Goal: Task Accomplishment & Management: Complete application form

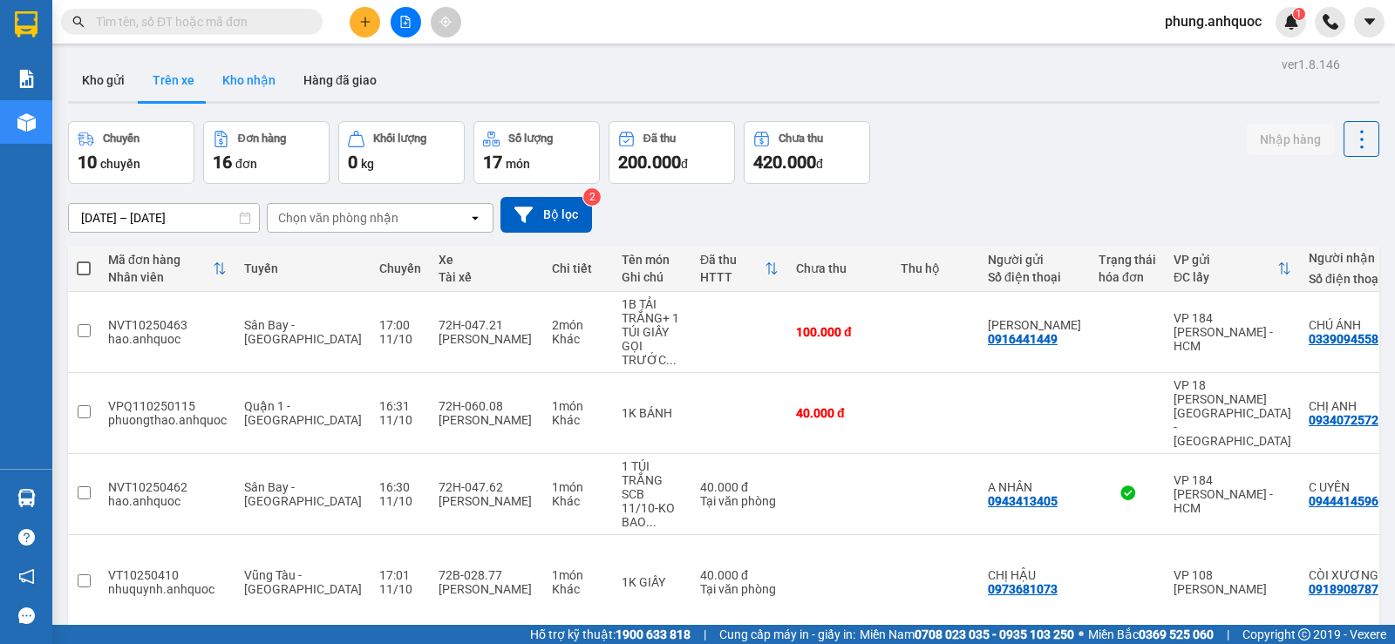
click at [235, 91] on button "Kho nhận" at bounding box center [248, 80] width 81 height 42
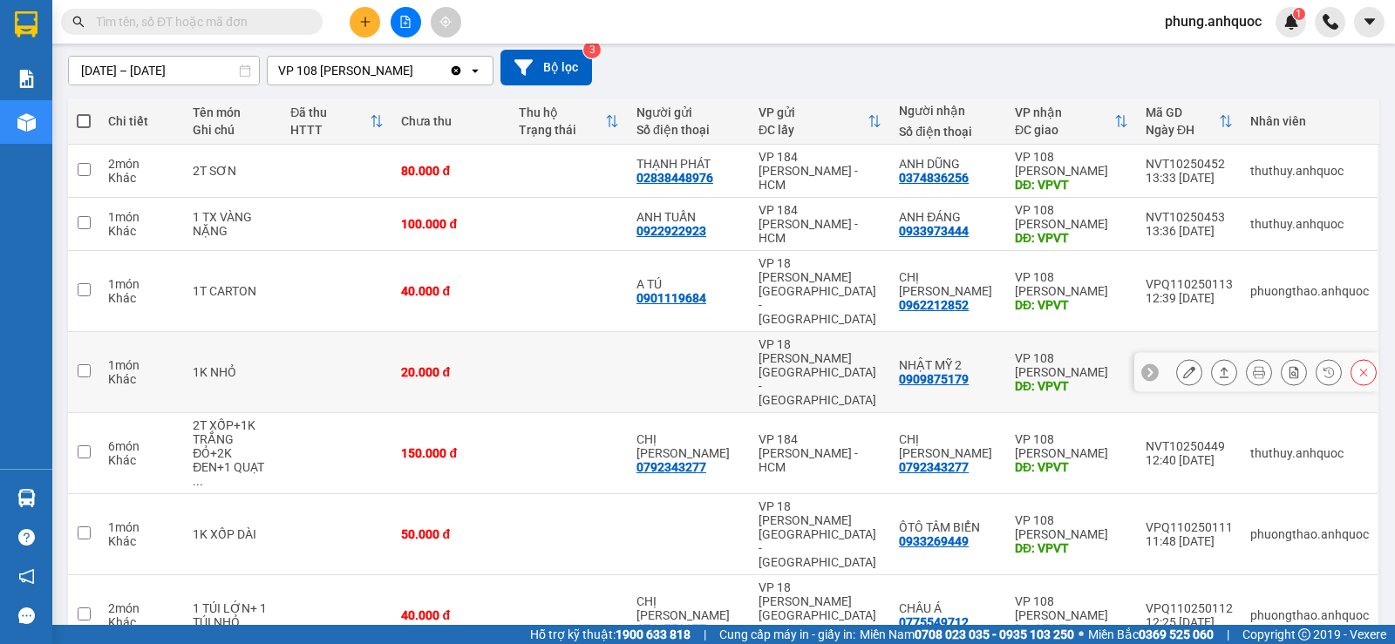
scroll to position [270, 0]
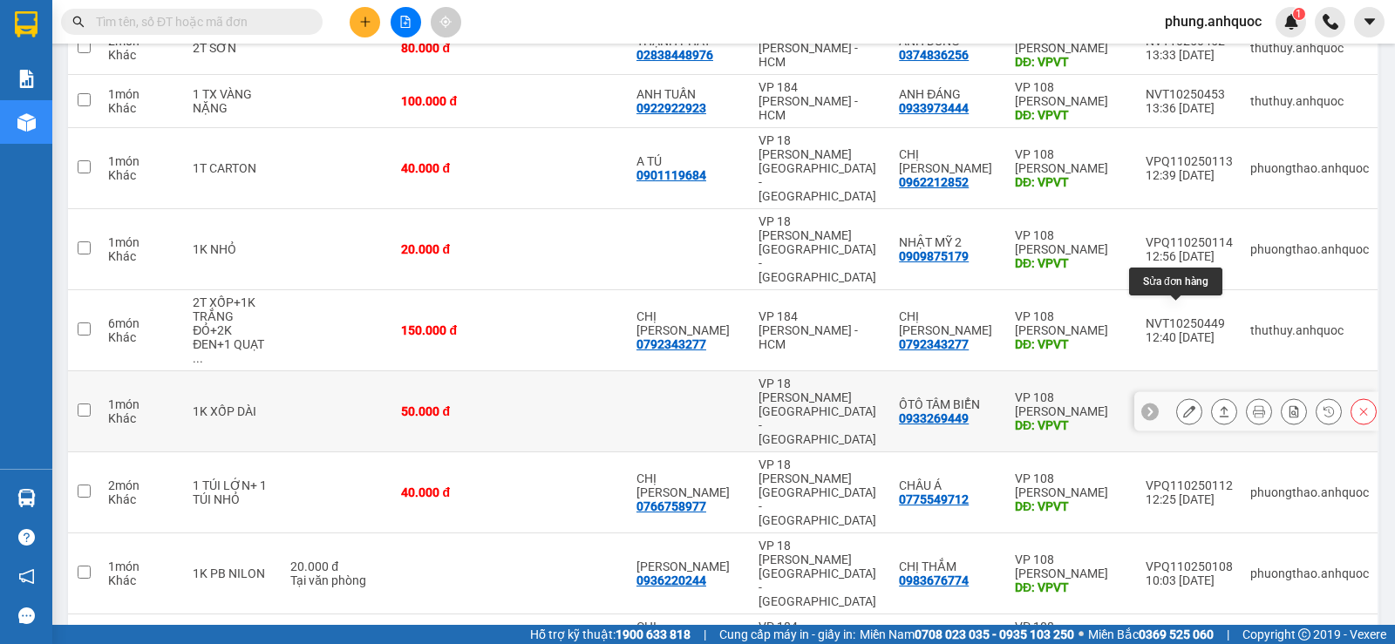
click at [1183, 405] on icon at bounding box center [1189, 411] width 12 height 12
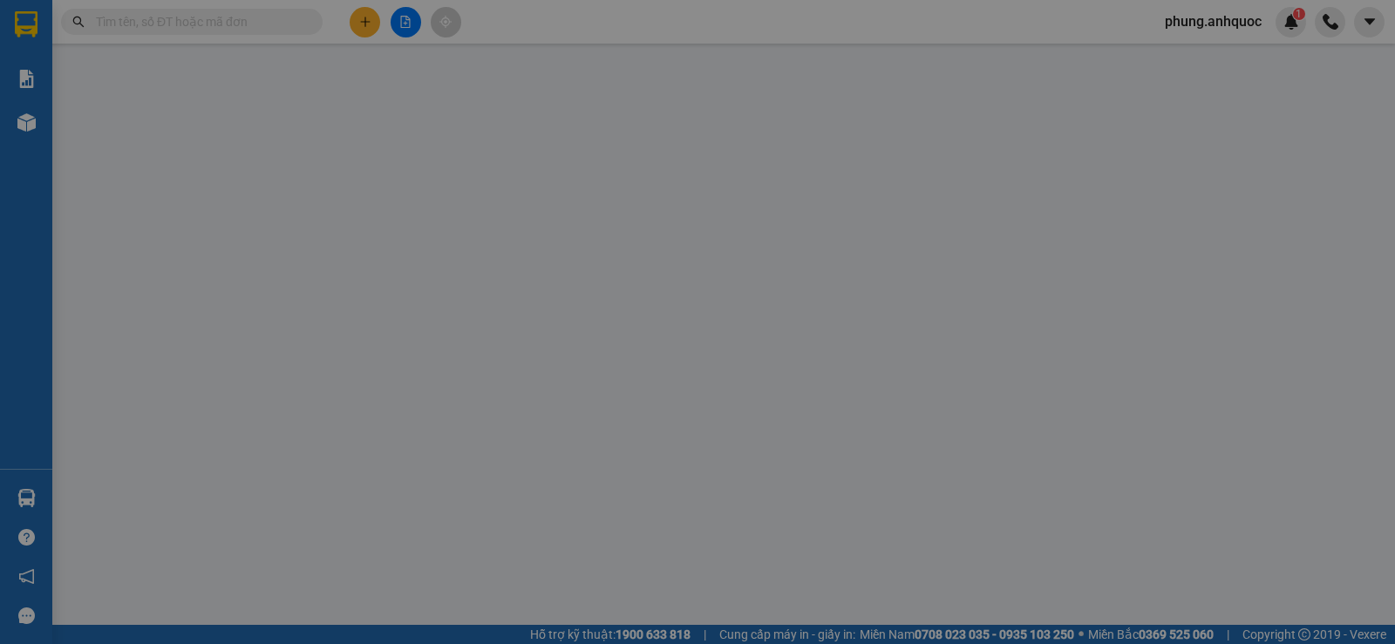
type input "0933269449"
type input "ÔTÔ TÂM BIỂN"
type input "VPVT"
type input "50.000"
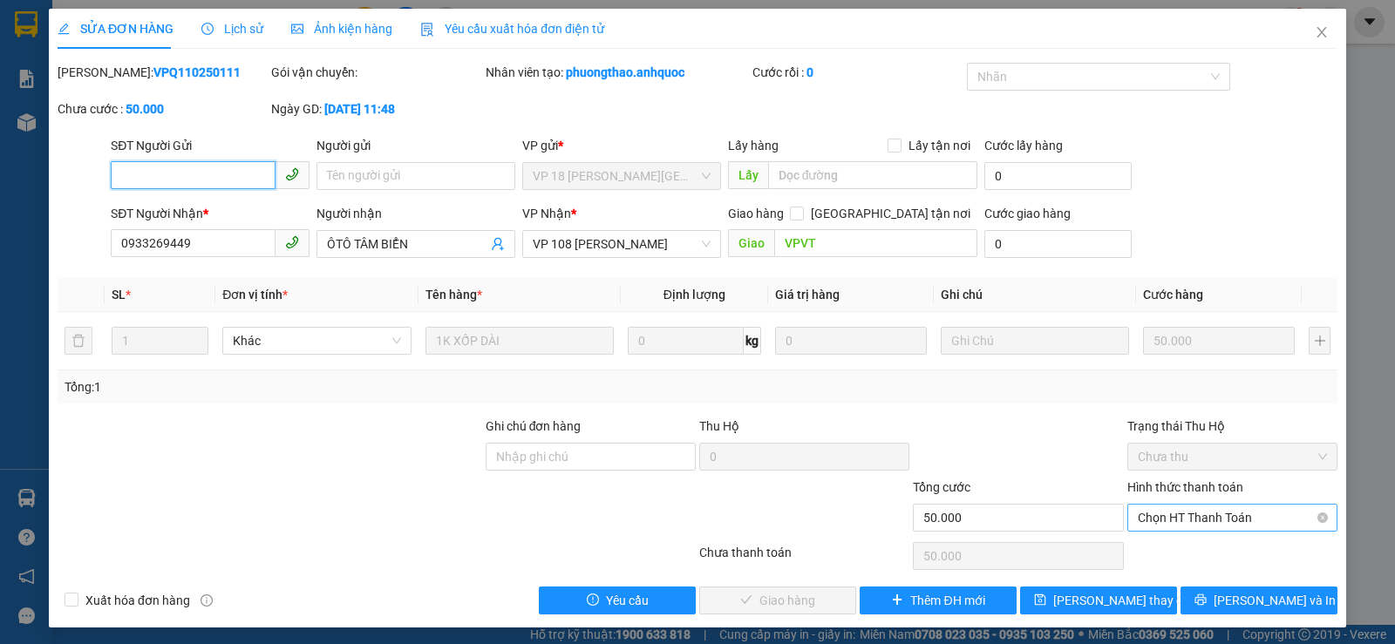
click at [1165, 521] on span "Chọn HT Thanh Toán" at bounding box center [1232, 518] width 189 height 26
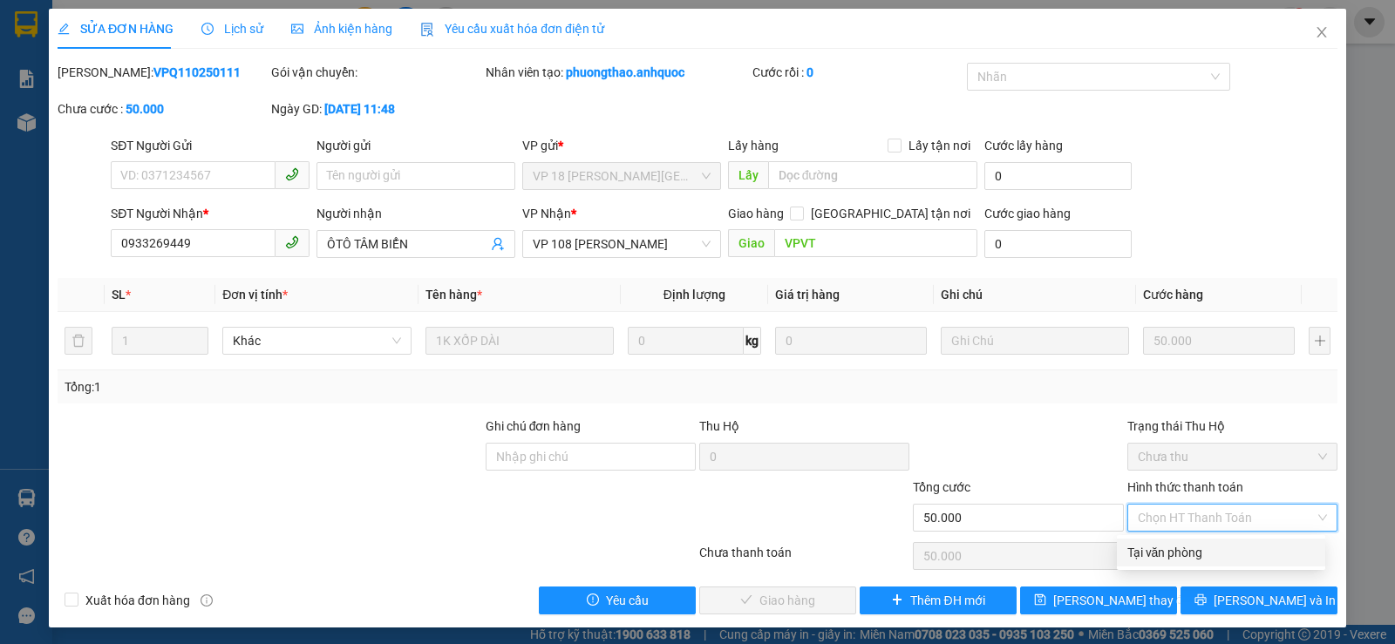
click at [1162, 554] on div "Tại văn phòng" at bounding box center [1221, 552] width 187 height 19
type input "0"
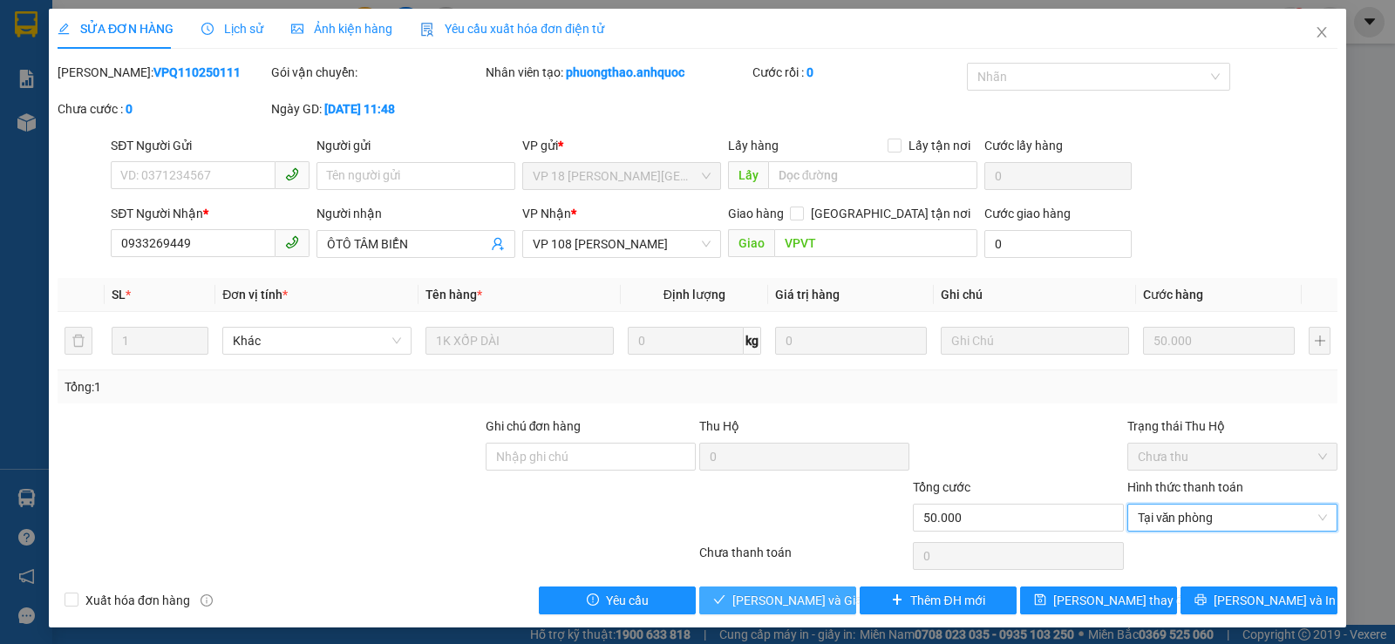
click at [801, 596] on span "[PERSON_NAME] và Giao hàng" at bounding box center [815, 600] width 167 height 19
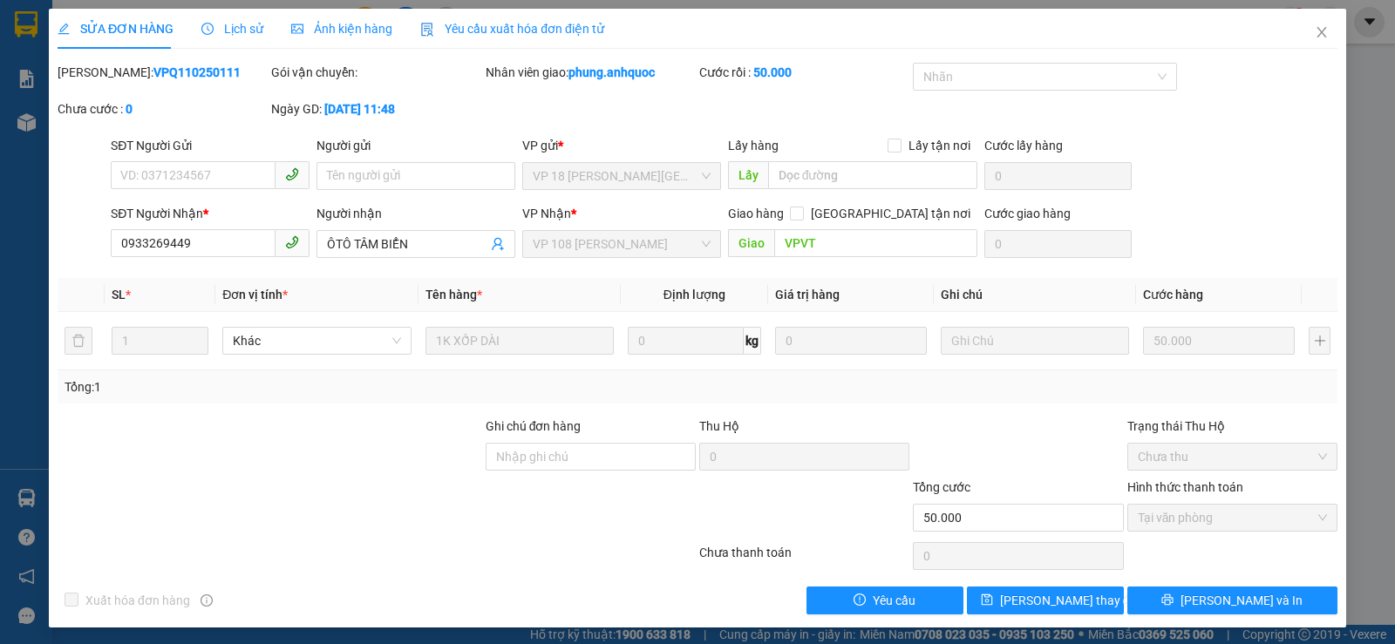
scroll to position [4, 0]
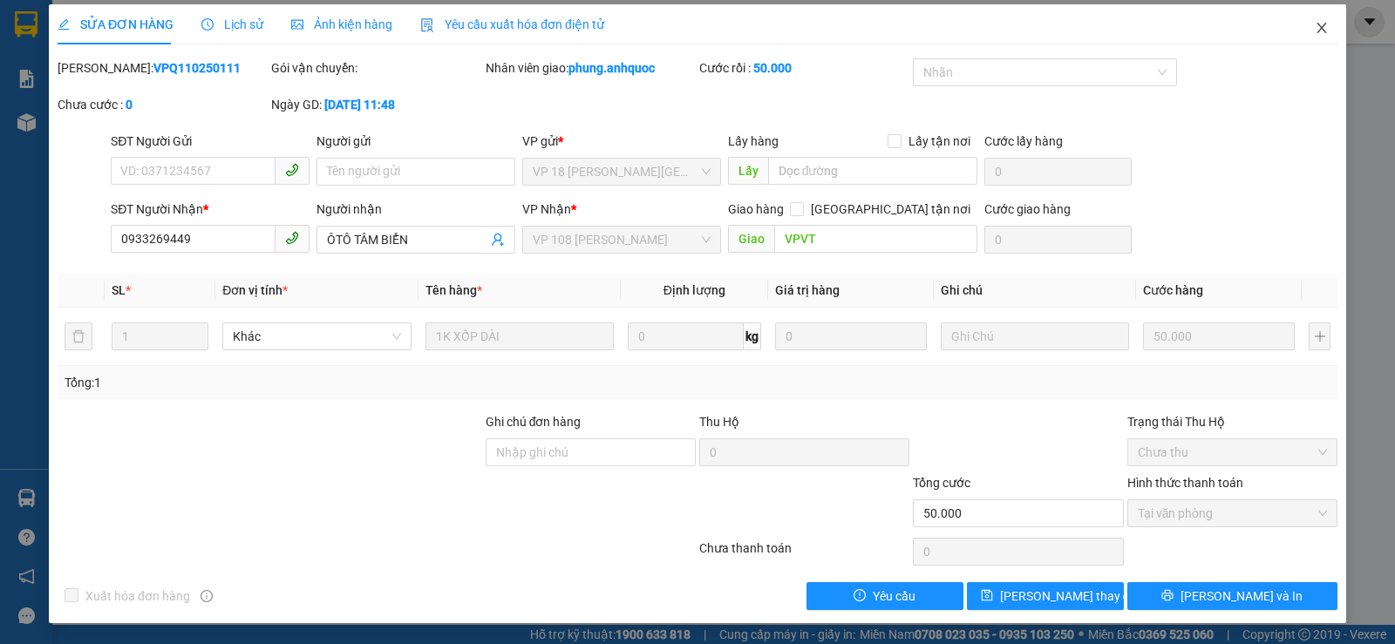
click at [1317, 29] on span "Close" at bounding box center [1322, 28] width 49 height 49
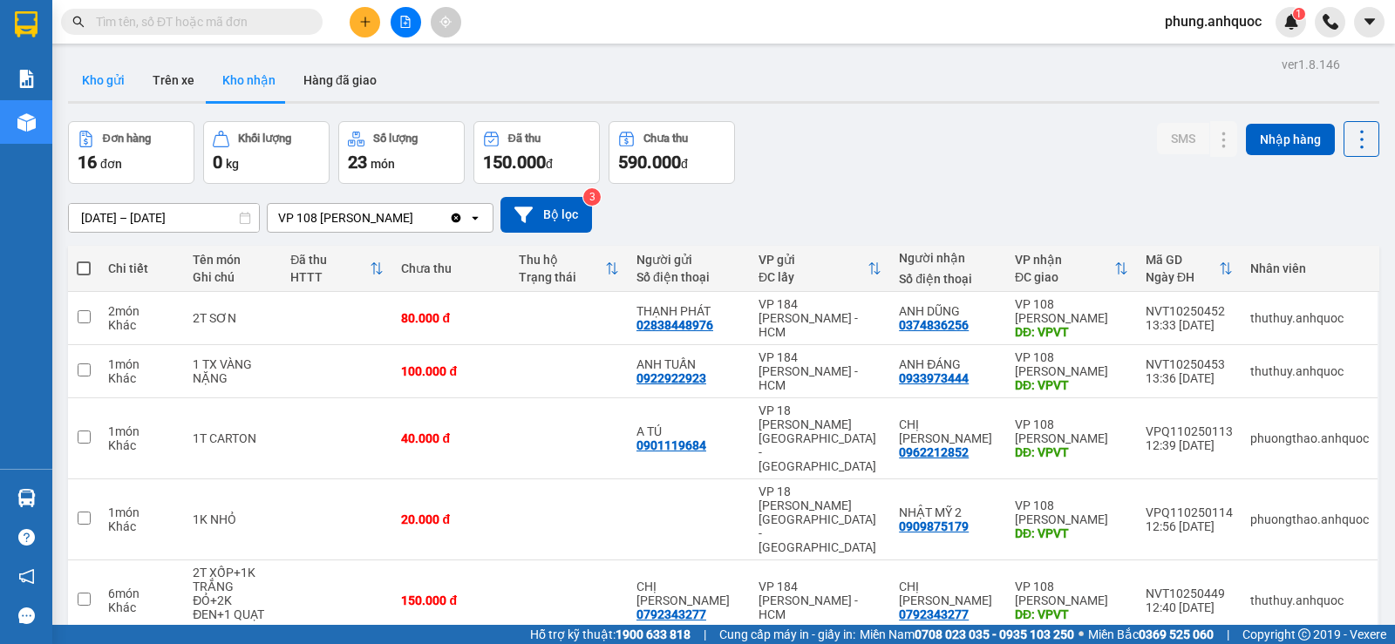
click at [106, 88] on button "Kho gửi" at bounding box center [103, 80] width 71 height 42
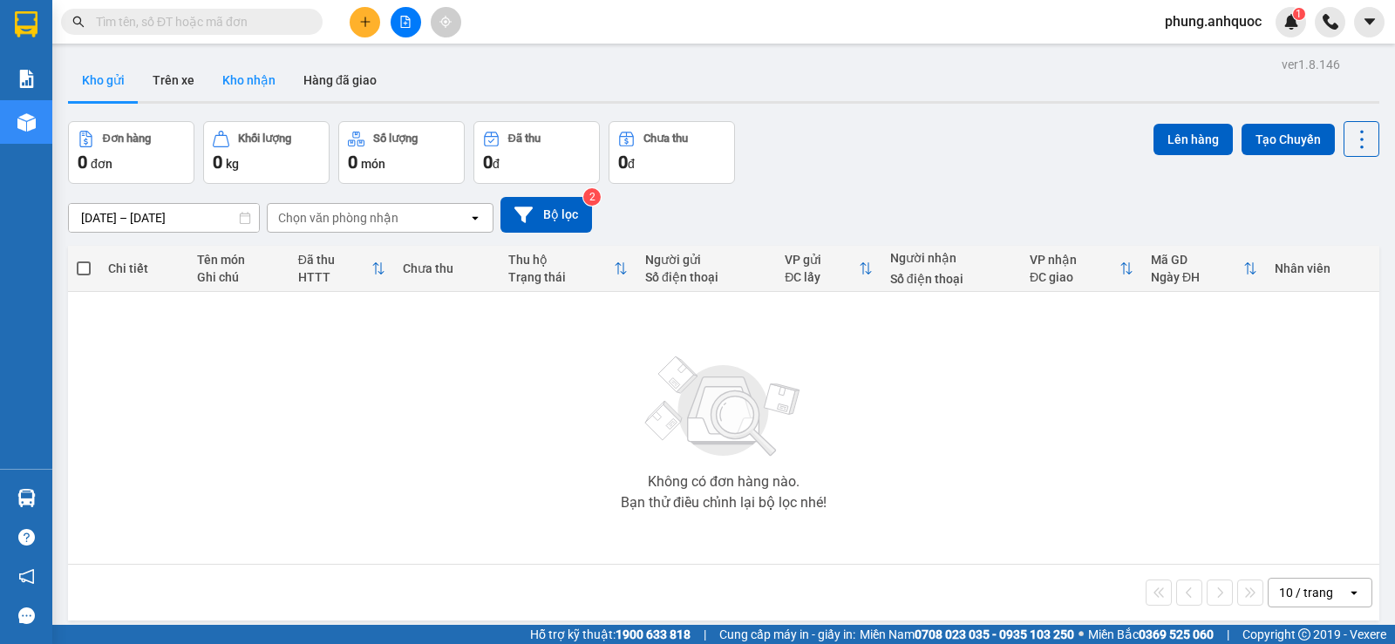
click at [219, 76] on button "Kho nhận" at bounding box center [248, 80] width 81 height 42
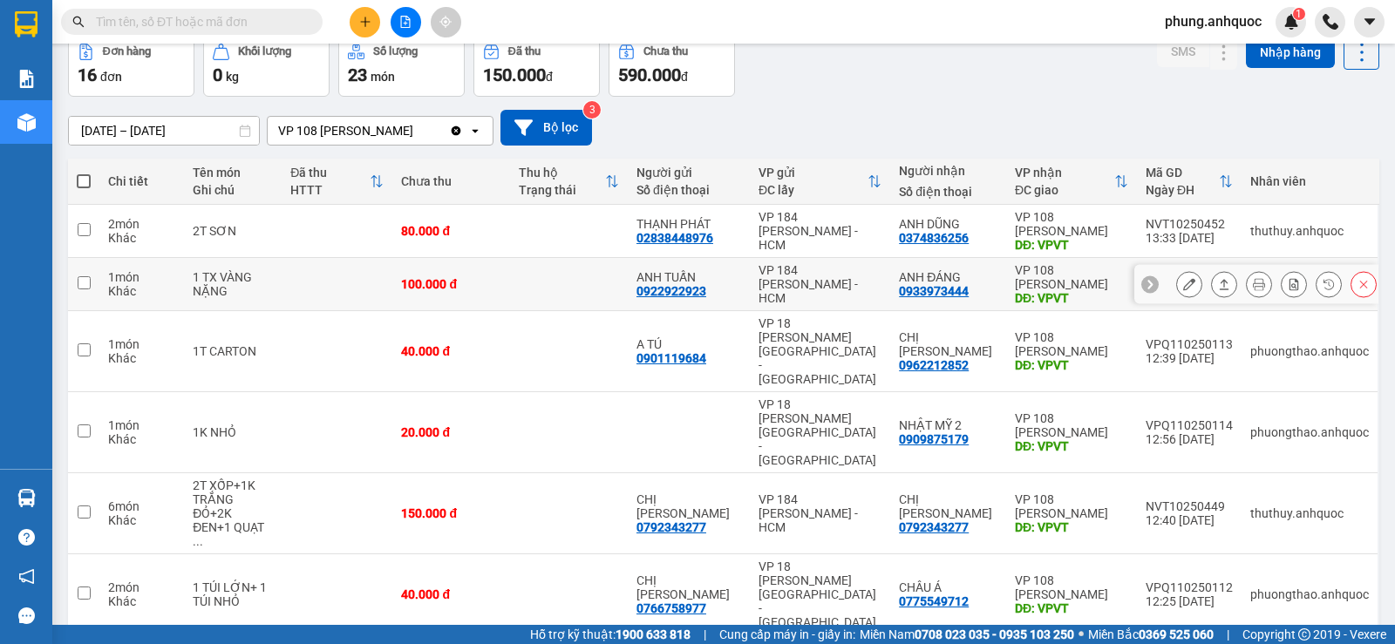
scroll to position [174, 0]
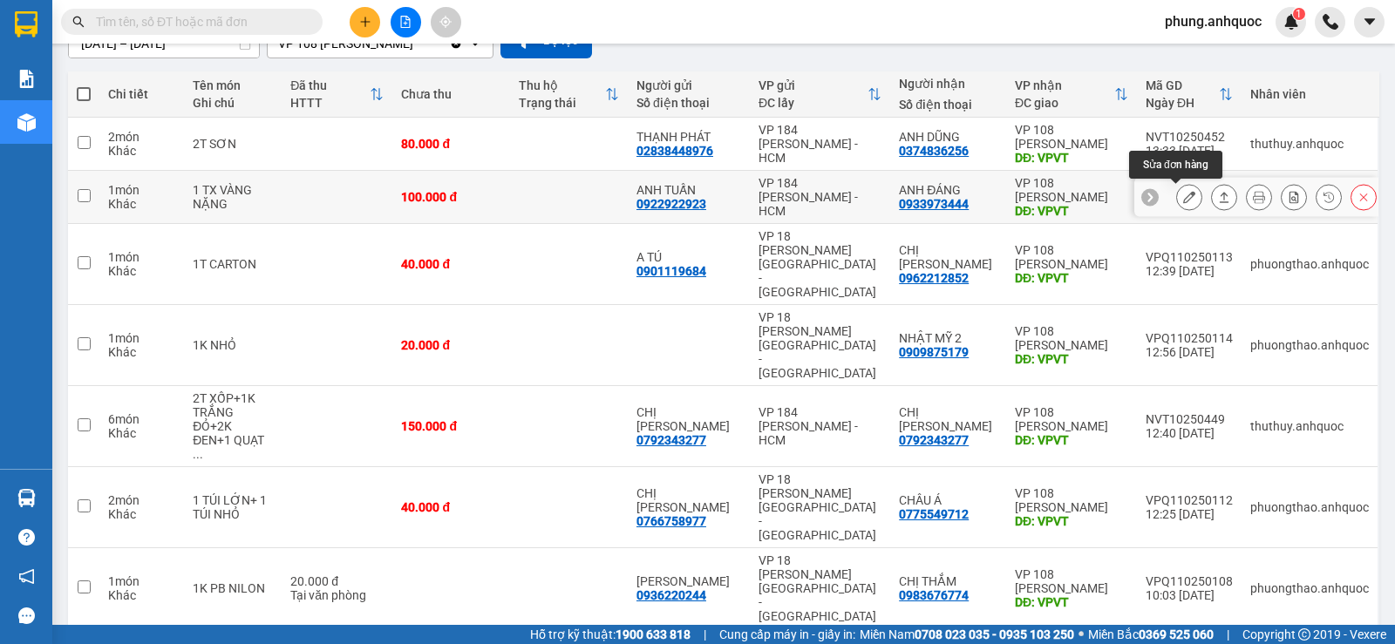
click at [1177, 201] on button at bounding box center [1189, 197] width 24 height 31
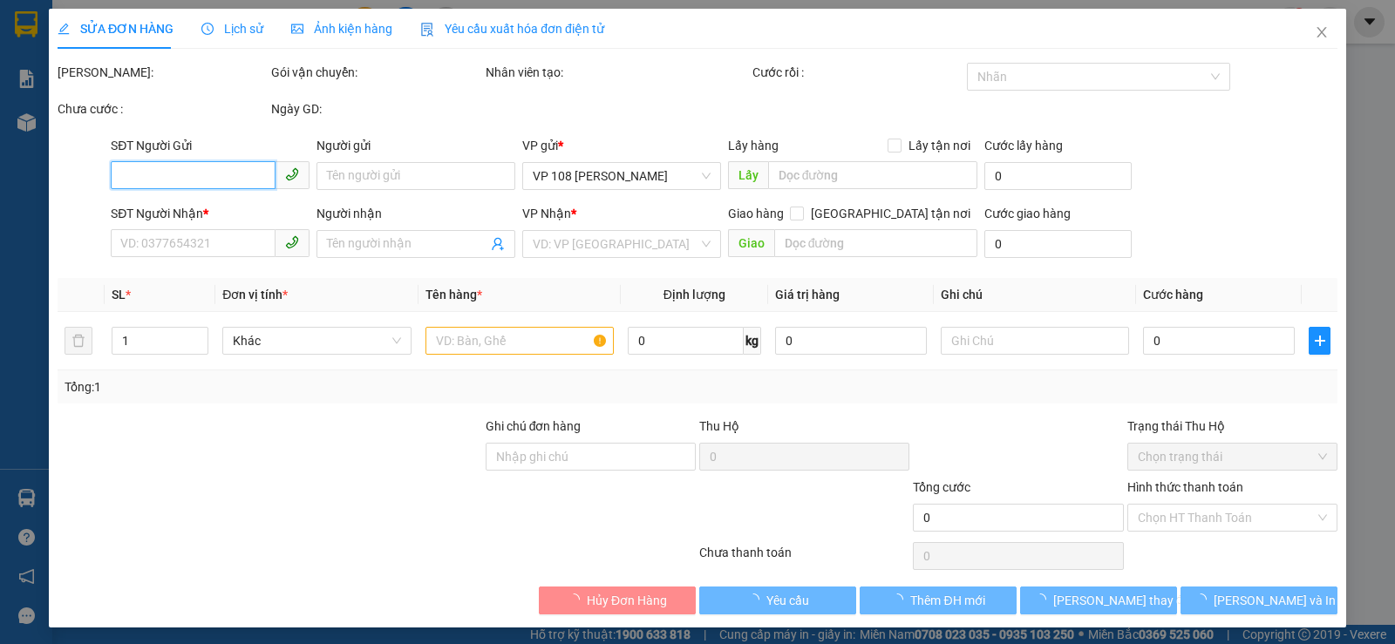
type input "0922922923"
type input "ANH TUẤN"
type input "0933973444"
type input "ANH ĐÁNG"
type input "VPVT"
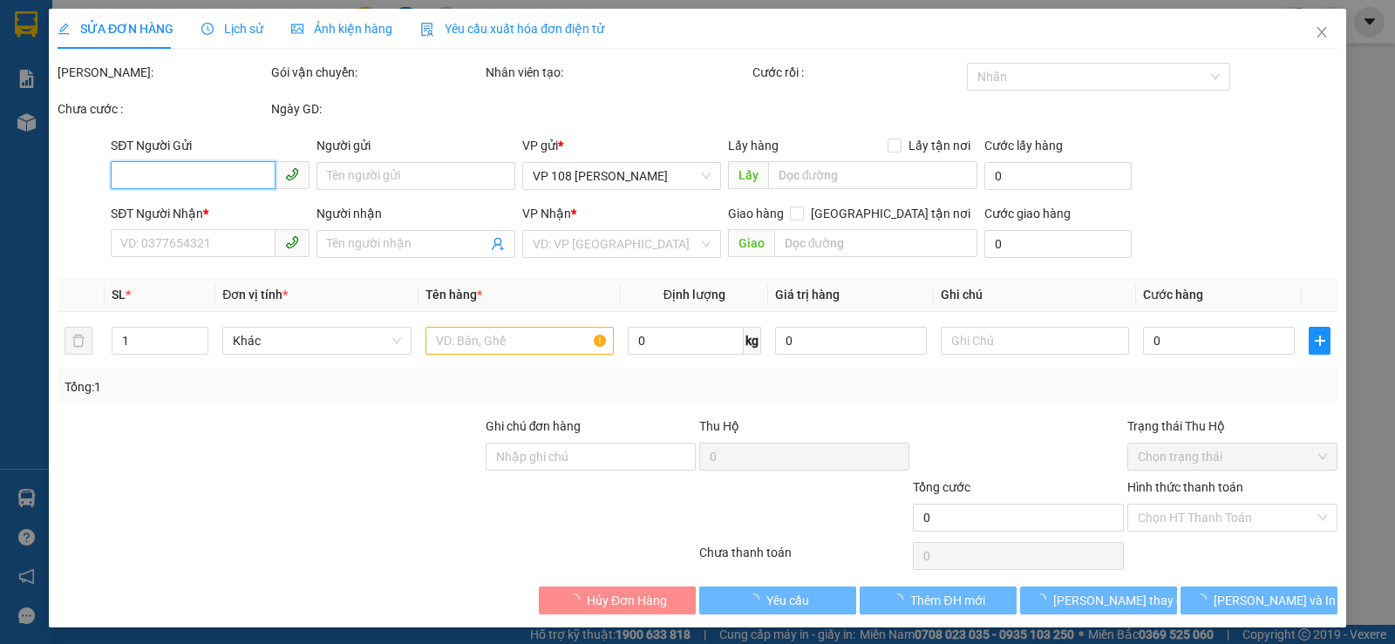
type input "100.000"
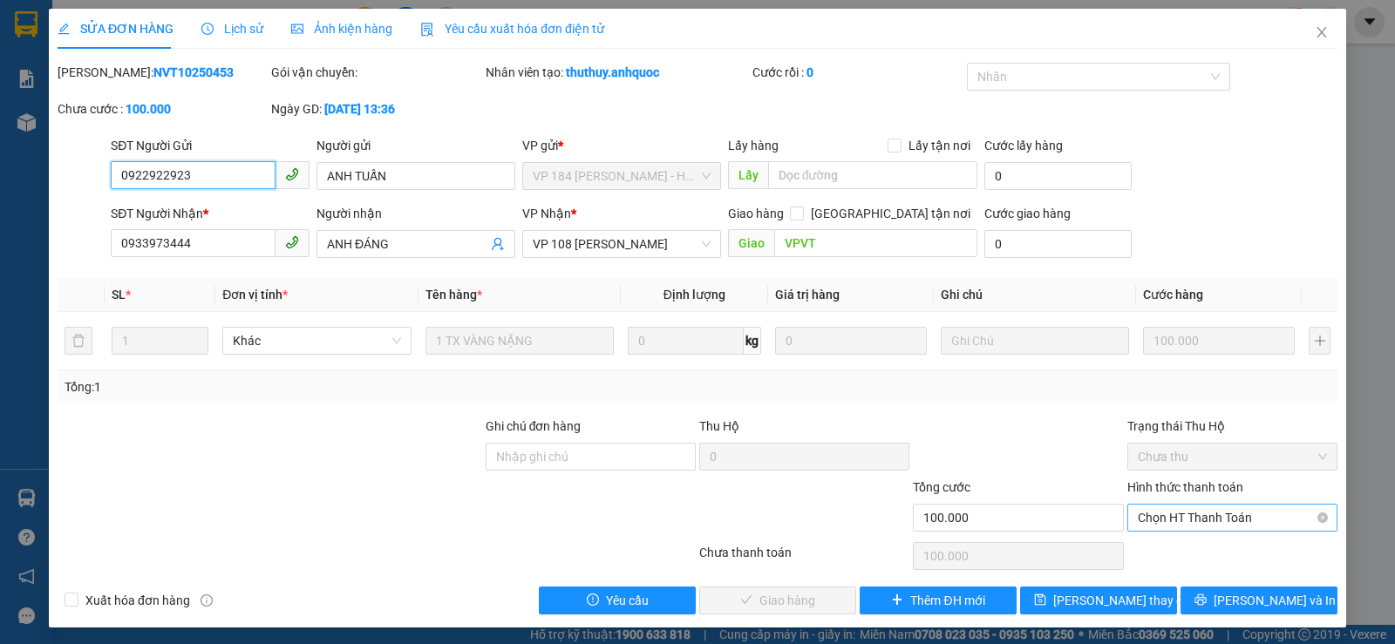
click at [1174, 514] on span "Chọn HT Thanh Toán" at bounding box center [1232, 518] width 189 height 26
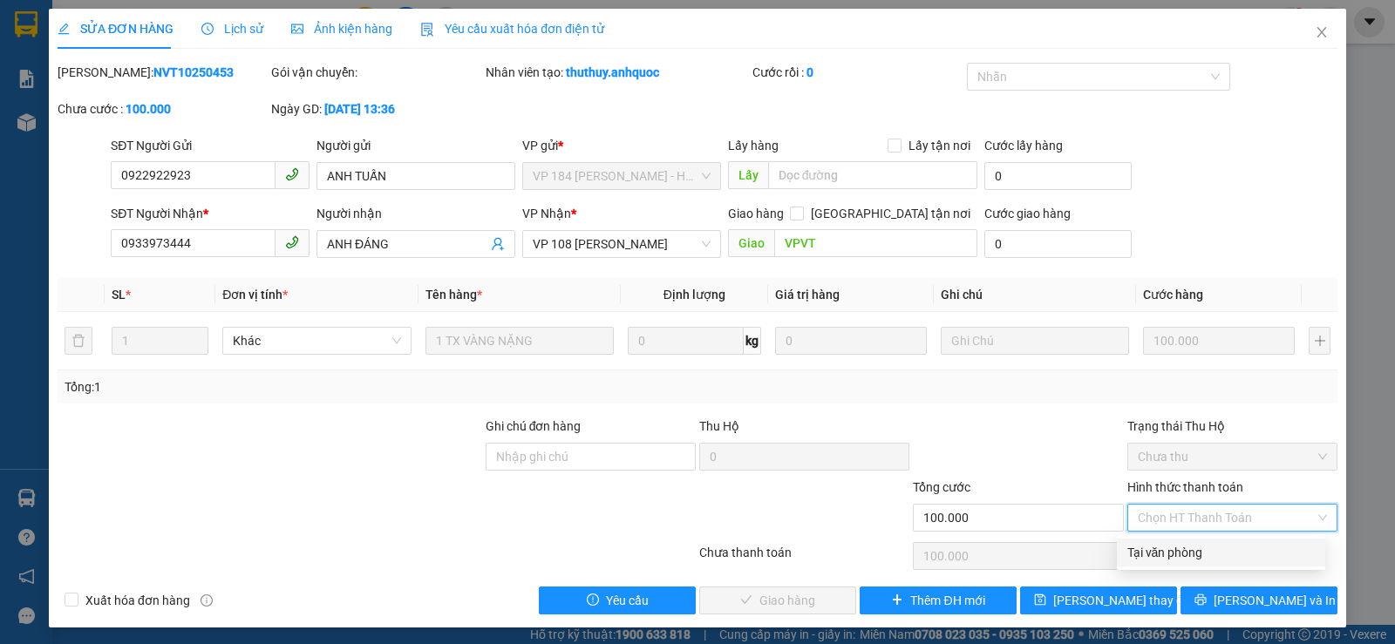
click at [1158, 555] on div "Tại văn phòng" at bounding box center [1221, 552] width 187 height 19
type input "0"
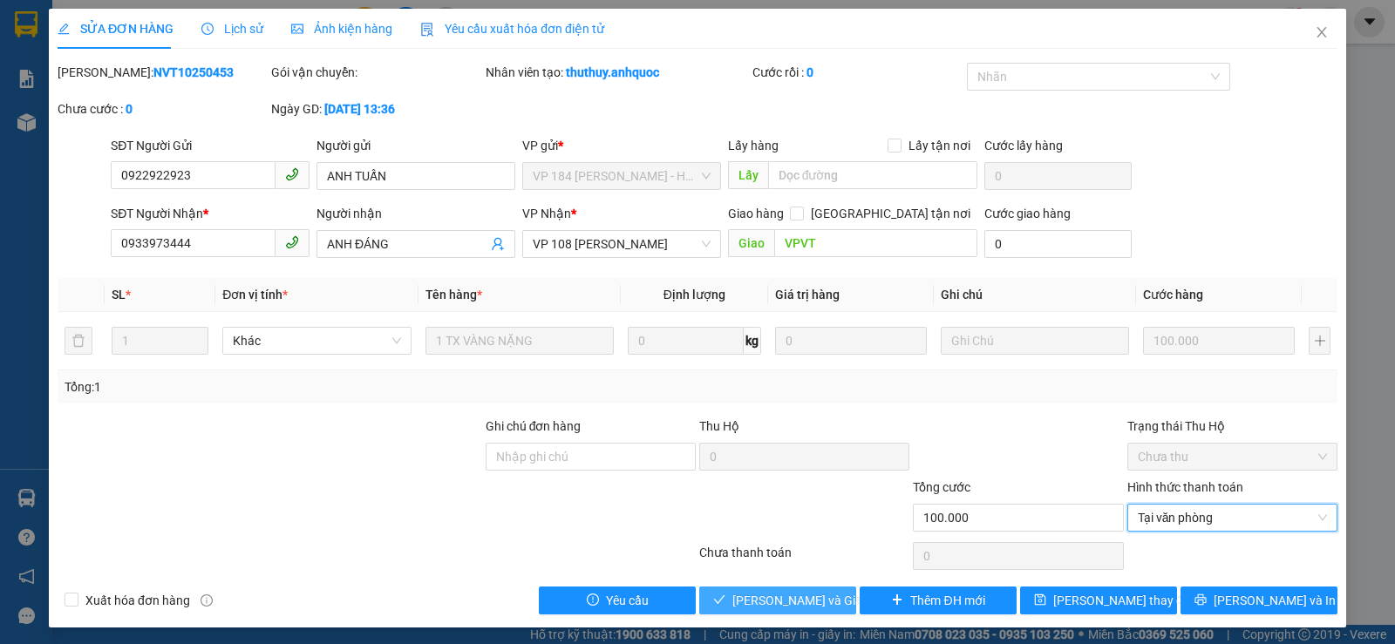
click at [779, 603] on span "[PERSON_NAME] và Giao hàng" at bounding box center [815, 600] width 167 height 19
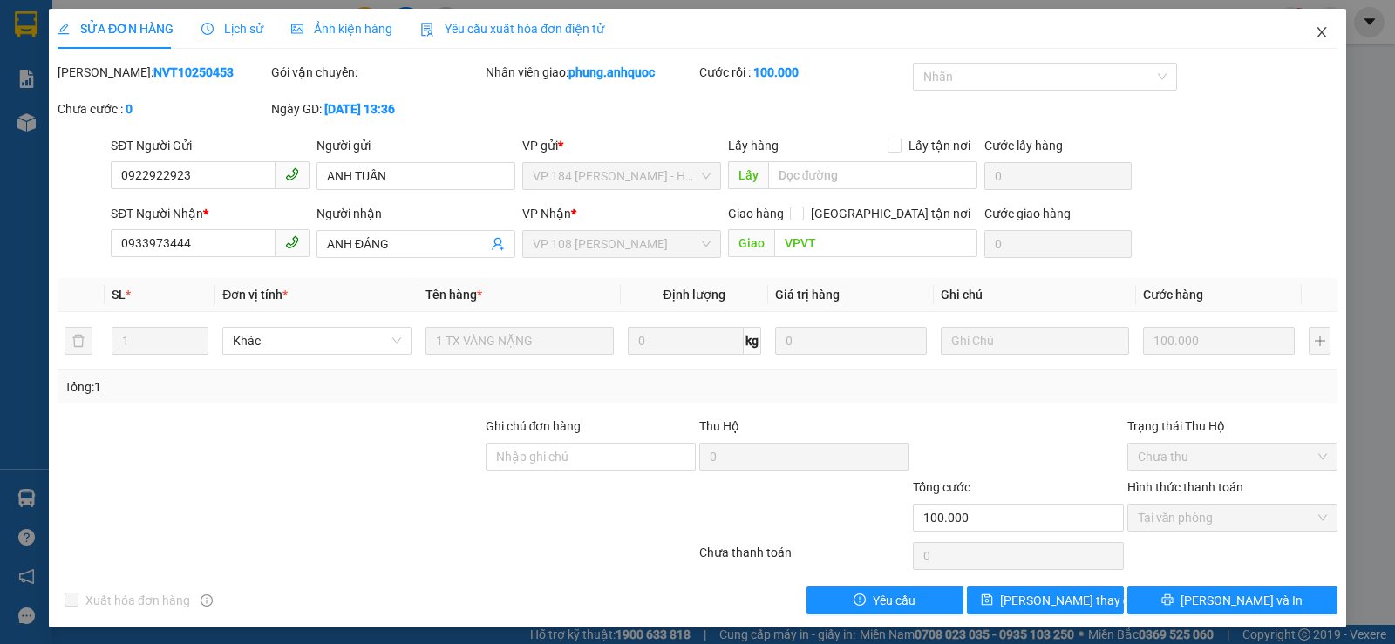
click at [1318, 36] on span "Close" at bounding box center [1322, 33] width 49 height 49
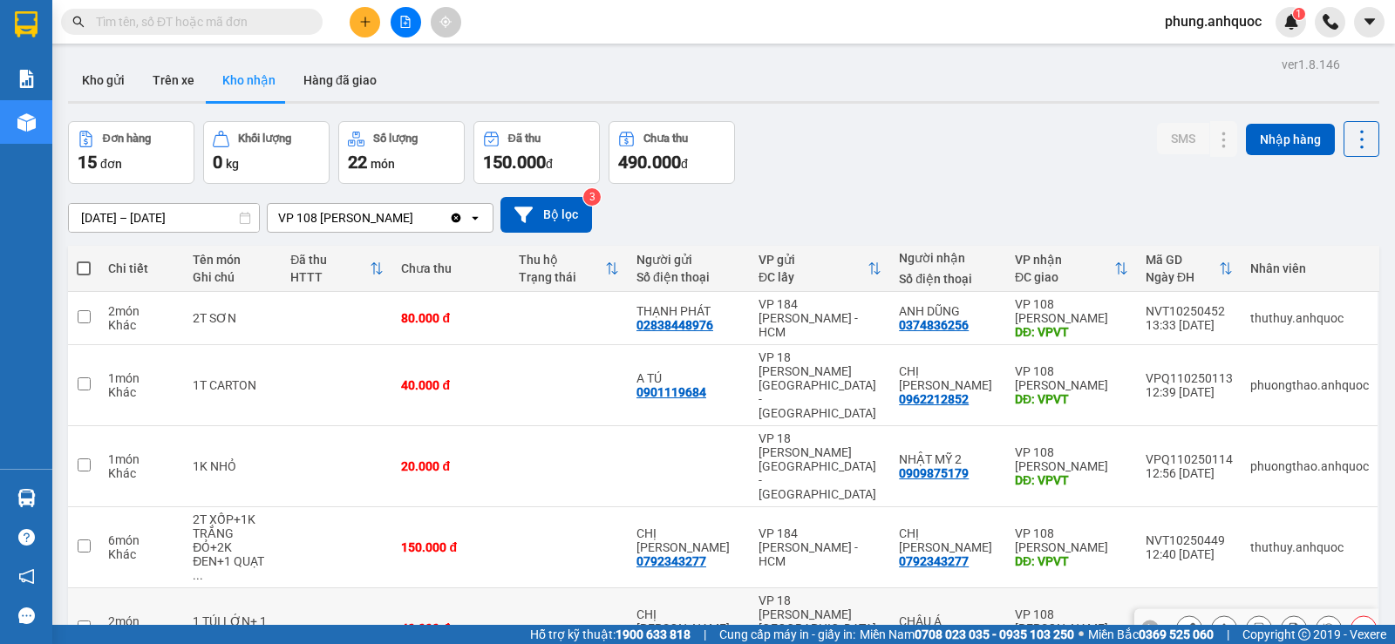
click at [1183, 623] on icon at bounding box center [1189, 629] width 12 height 12
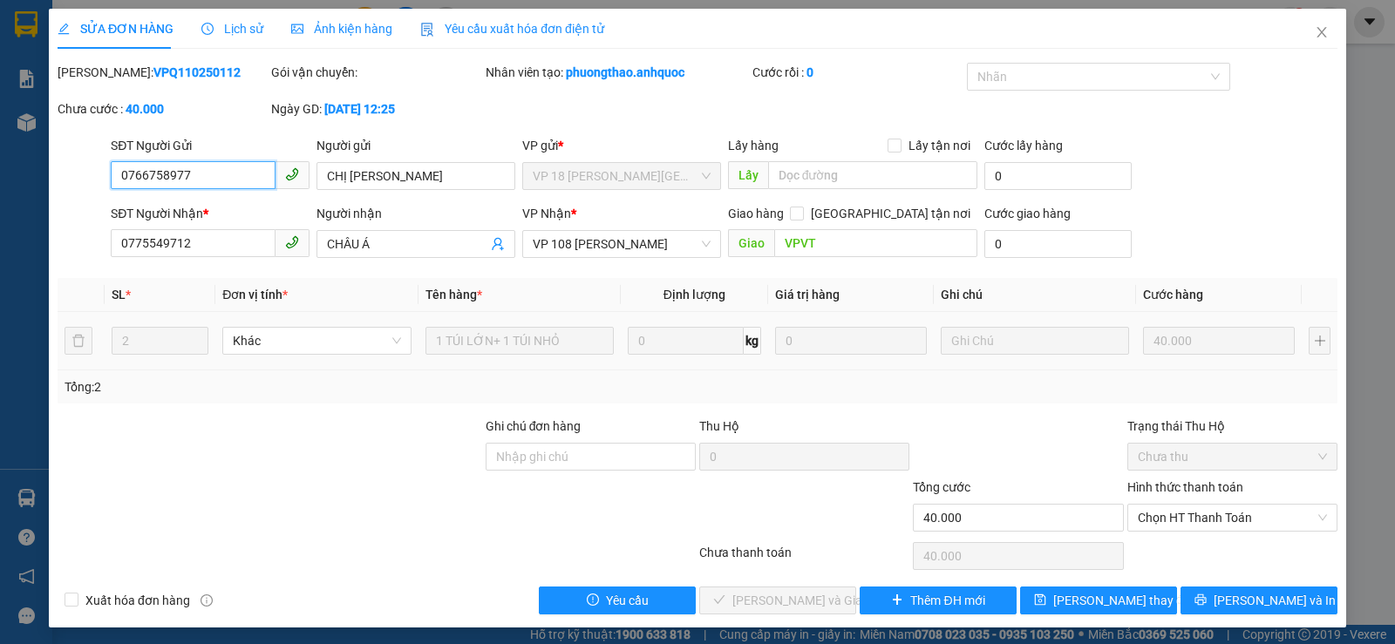
type input "0766758977"
type input "CHỊ [PERSON_NAME]"
type input "0775549712"
type input "CHÂU Á"
type input "VPVT"
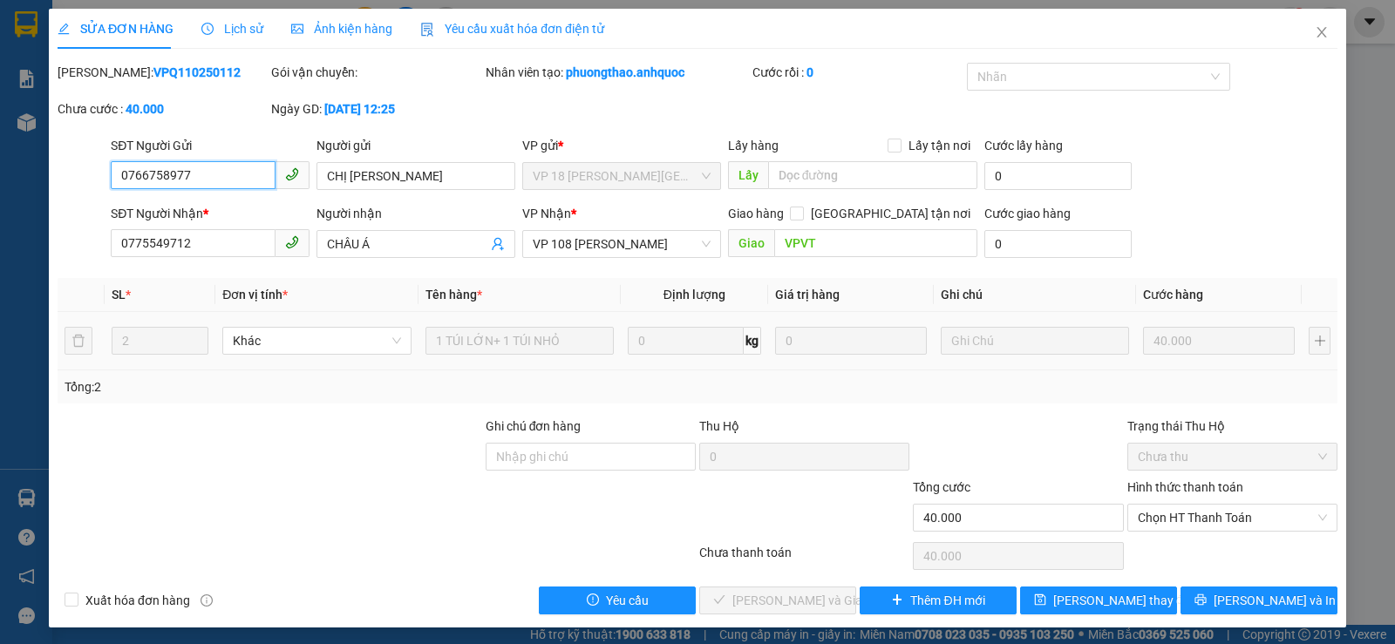
type input "40.000"
click at [1180, 525] on span "Chọn HT Thanh Toán" at bounding box center [1232, 518] width 189 height 26
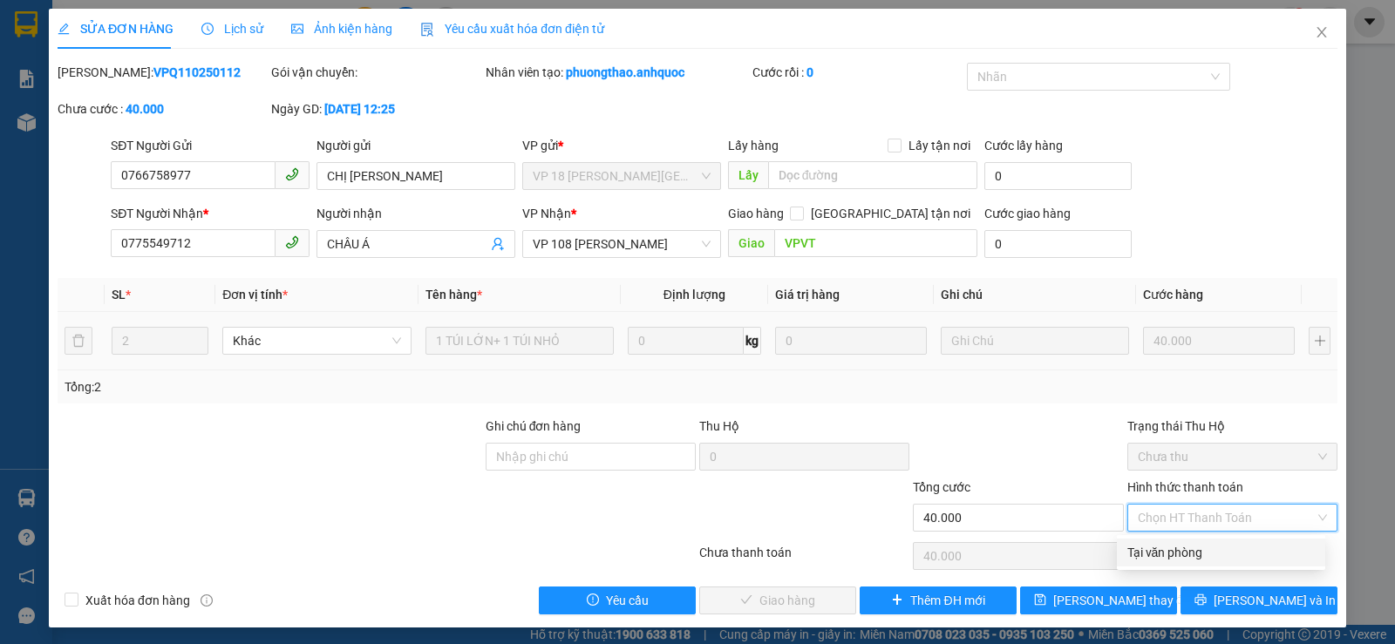
click at [1157, 545] on div "Tại văn phòng" at bounding box center [1221, 552] width 187 height 19
type input "0"
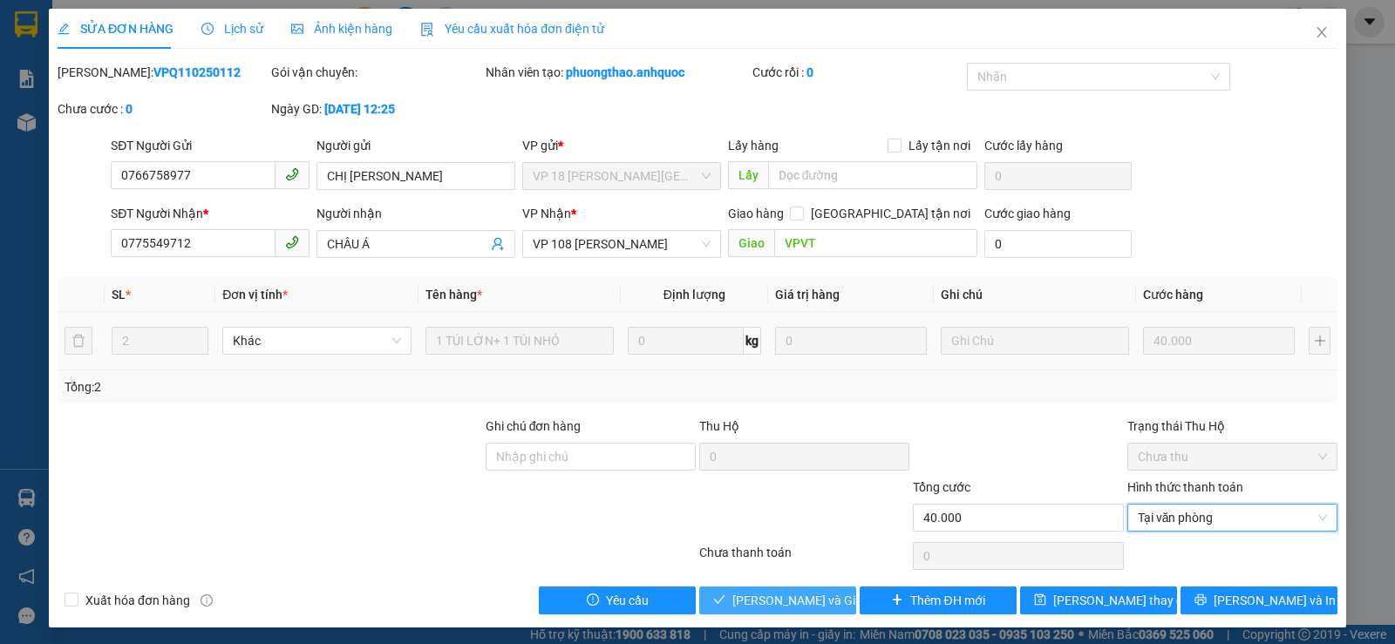
click at [792, 601] on span "[PERSON_NAME] và Giao hàng" at bounding box center [815, 600] width 167 height 19
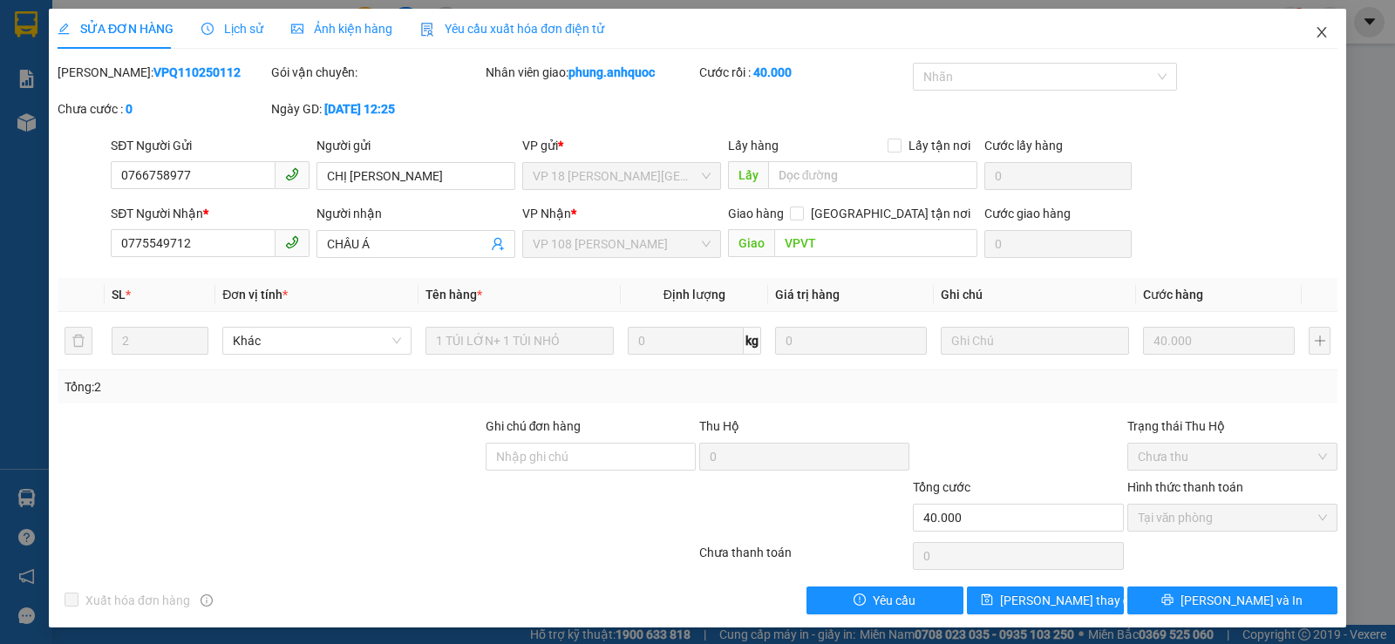
click at [1315, 35] on icon "close" at bounding box center [1322, 32] width 14 height 14
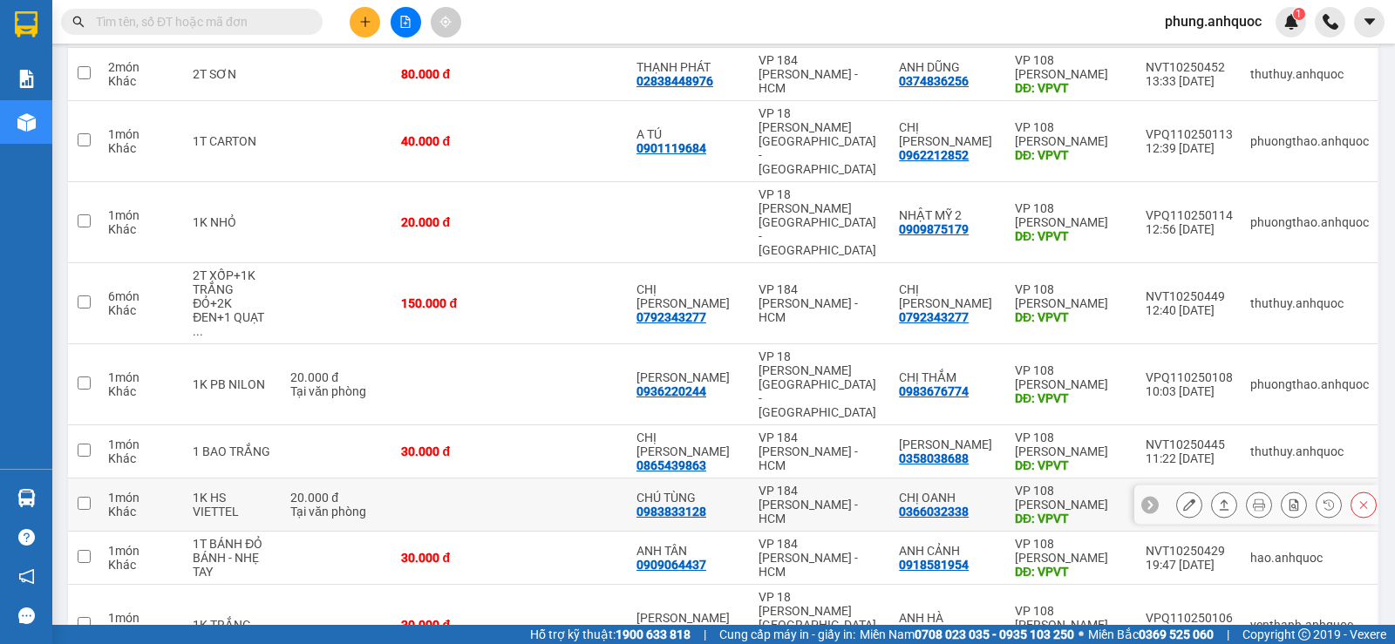
scroll to position [262, 0]
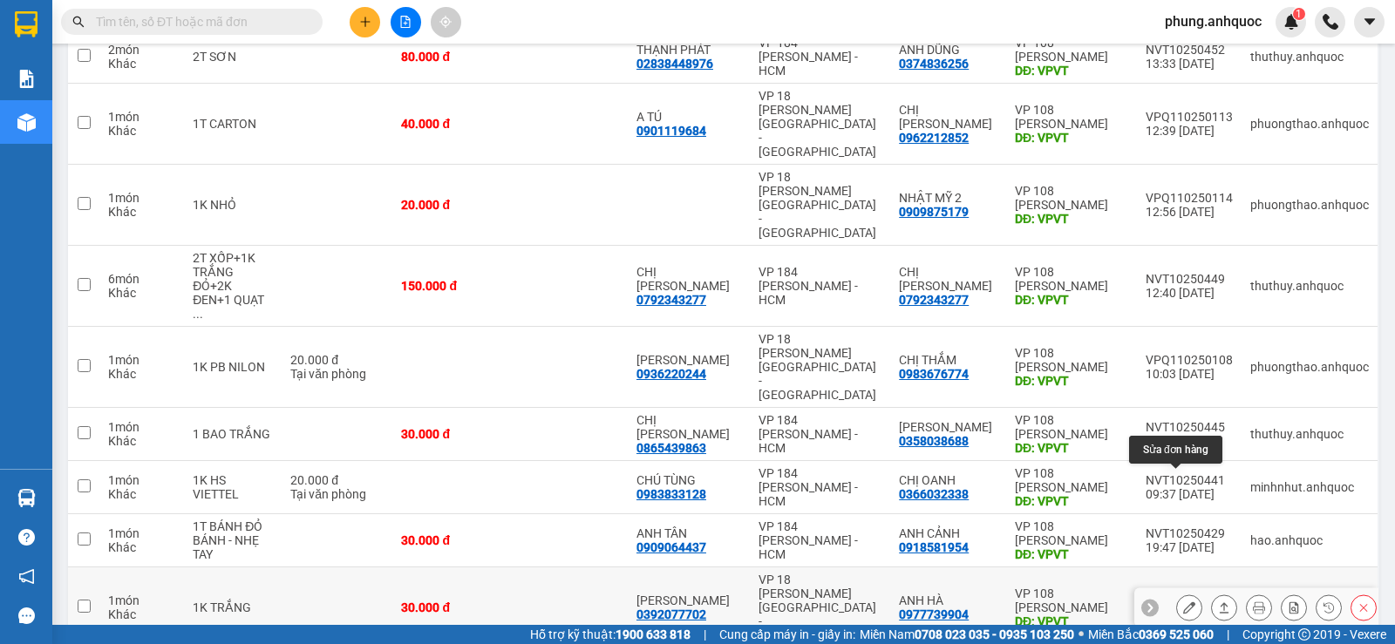
click at [1183, 602] on icon at bounding box center [1189, 608] width 12 height 12
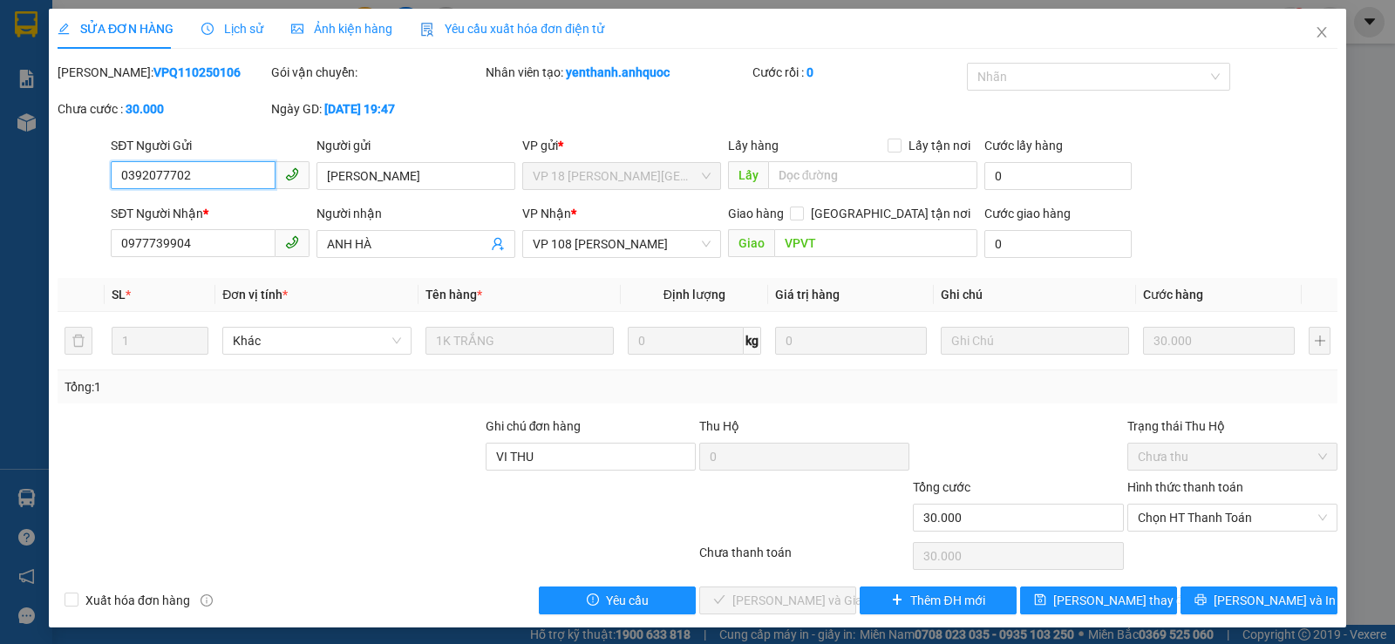
type input "0392077702"
type input "[PERSON_NAME]"
type input "0977739904"
type input "ANH HÀ"
type input "VPVT"
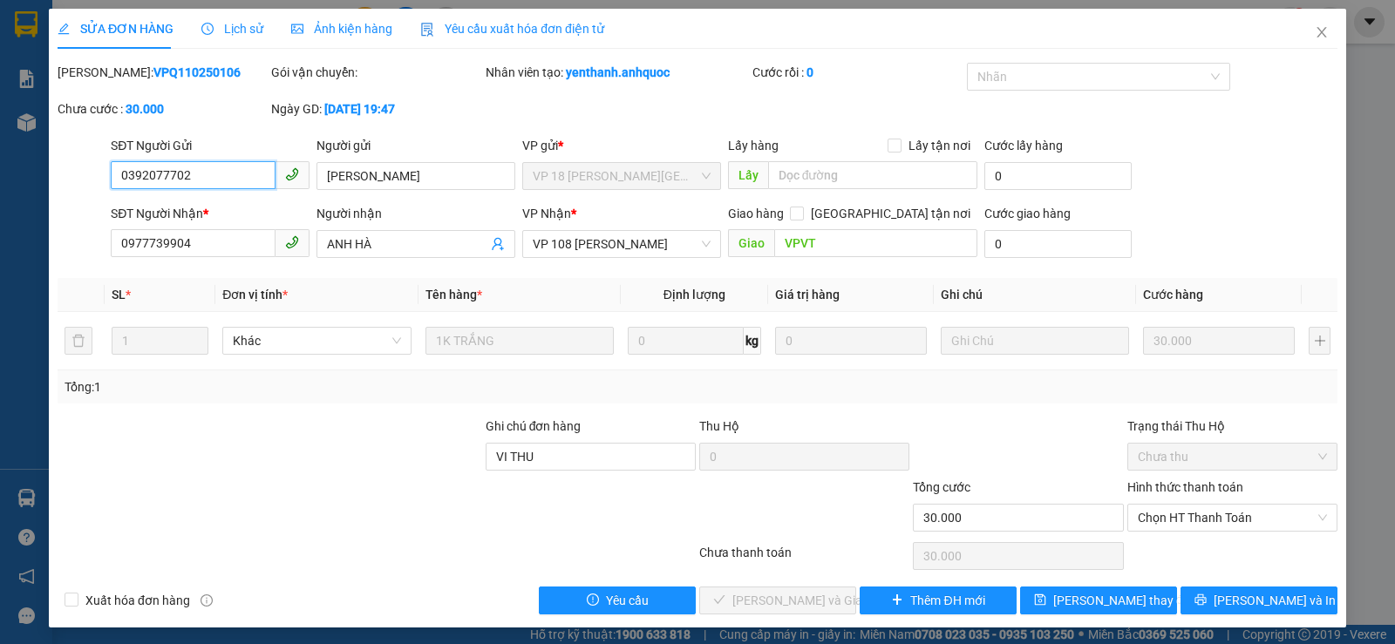
type input "VI THU"
type input "30.000"
click at [1155, 521] on span "Chọn HT Thanh Toán" at bounding box center [1232, 518] width 189 height 26
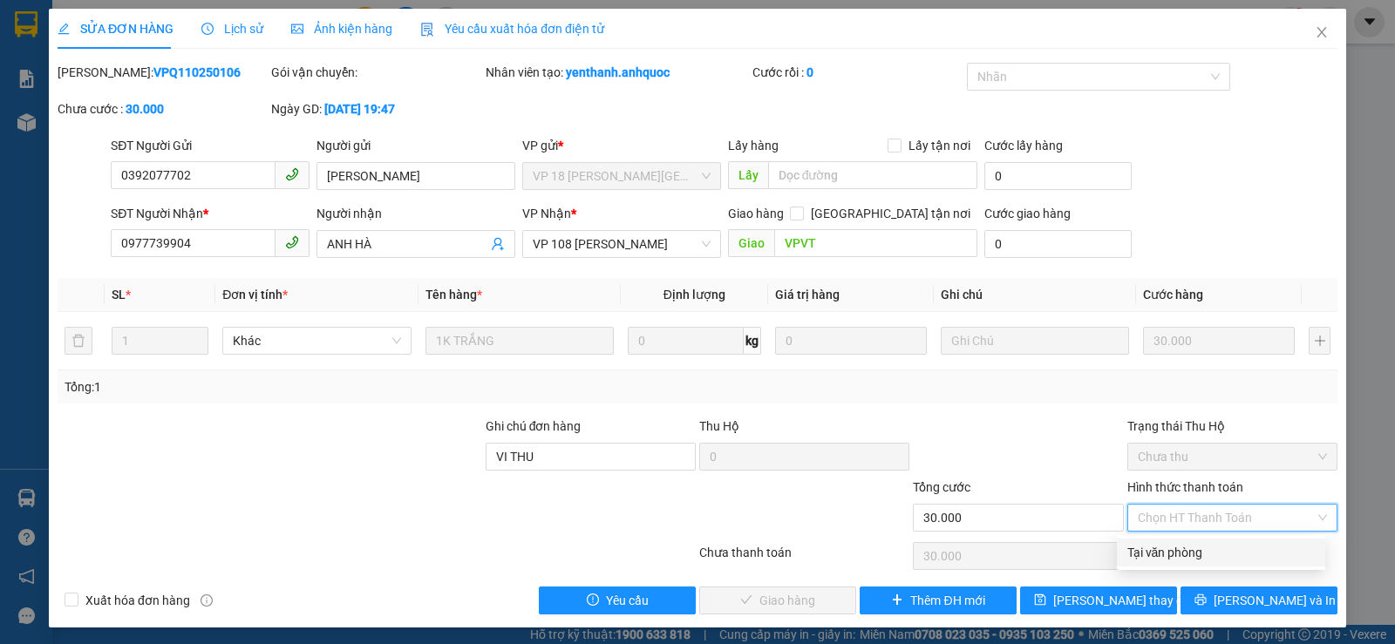
click at [1161, 549] on div "Tại văn phòng" at bounding box center [1221, 552] width 187 height 19
type input "0"
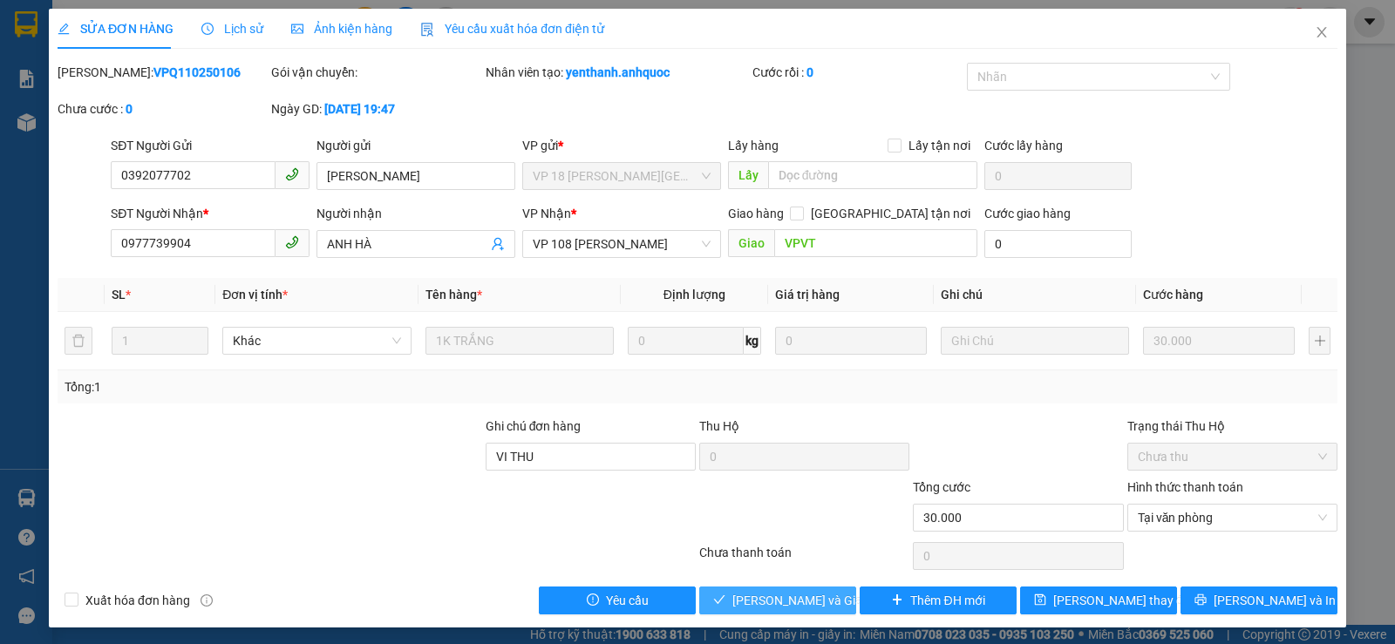
click at [761, 606] on span "[PERSON_NAME] và Giao hàng" at bounding box center [815, 600] width 167 height 19
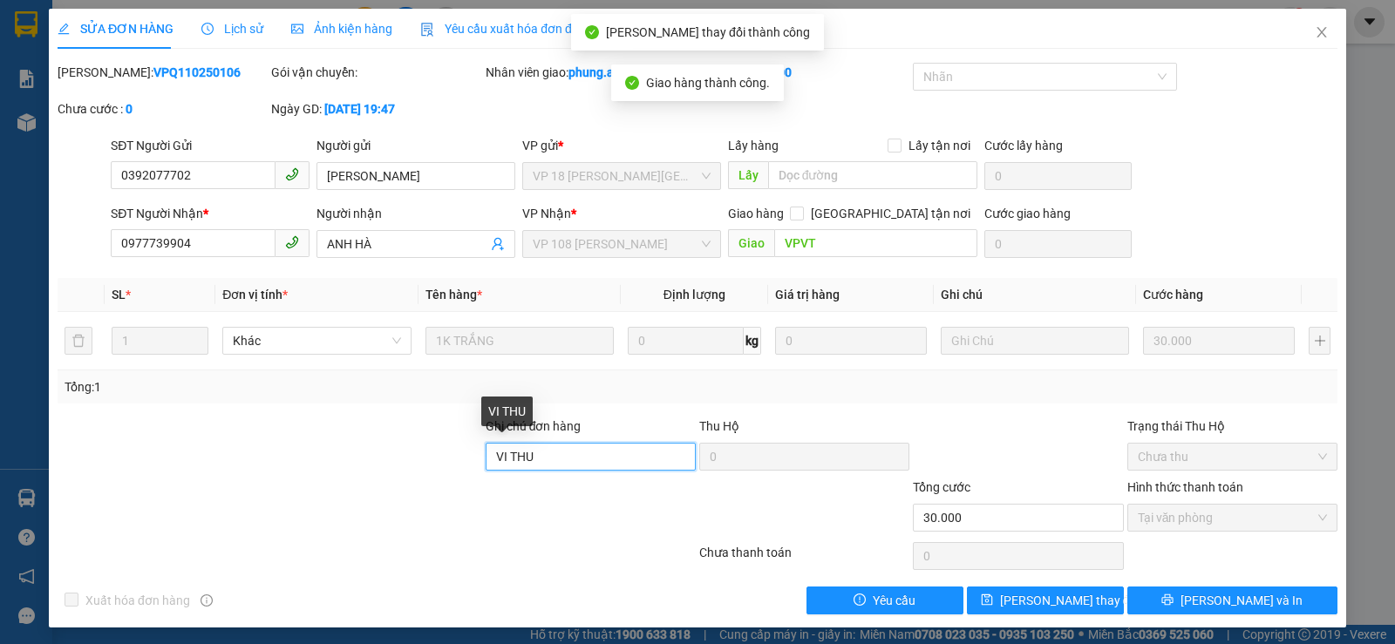
drag, startPoint x: 564, startPoint y: 456, endPoint x: 458, endPoint y: 455, distance: 106.4
click at [462, 455] on div "Ghi chú đơn hàng VI THU Thu Hộ 0 Trạng thái Thu Hộ Chưa thu" at bounding box center [698, 447] width 1284 height 61
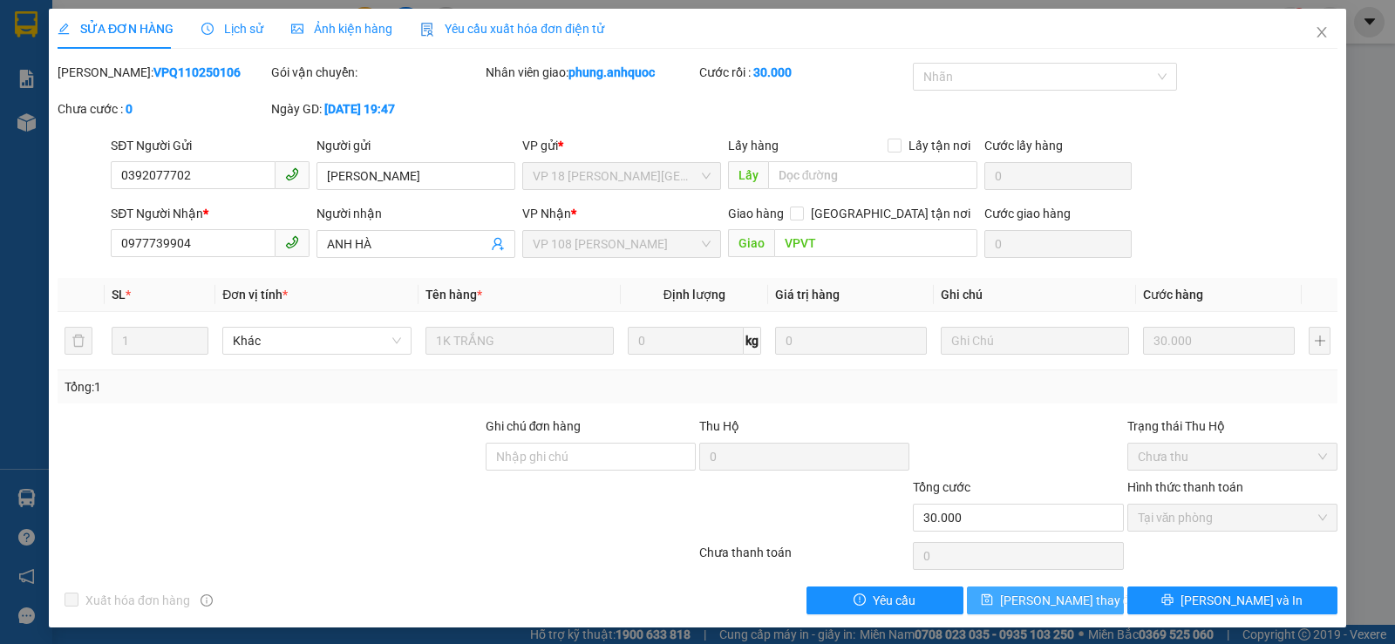
click at [1029, 607] on span "[PERSON_NAME] thay đổi" at bounding box center [1070, 600] width 140 height 19
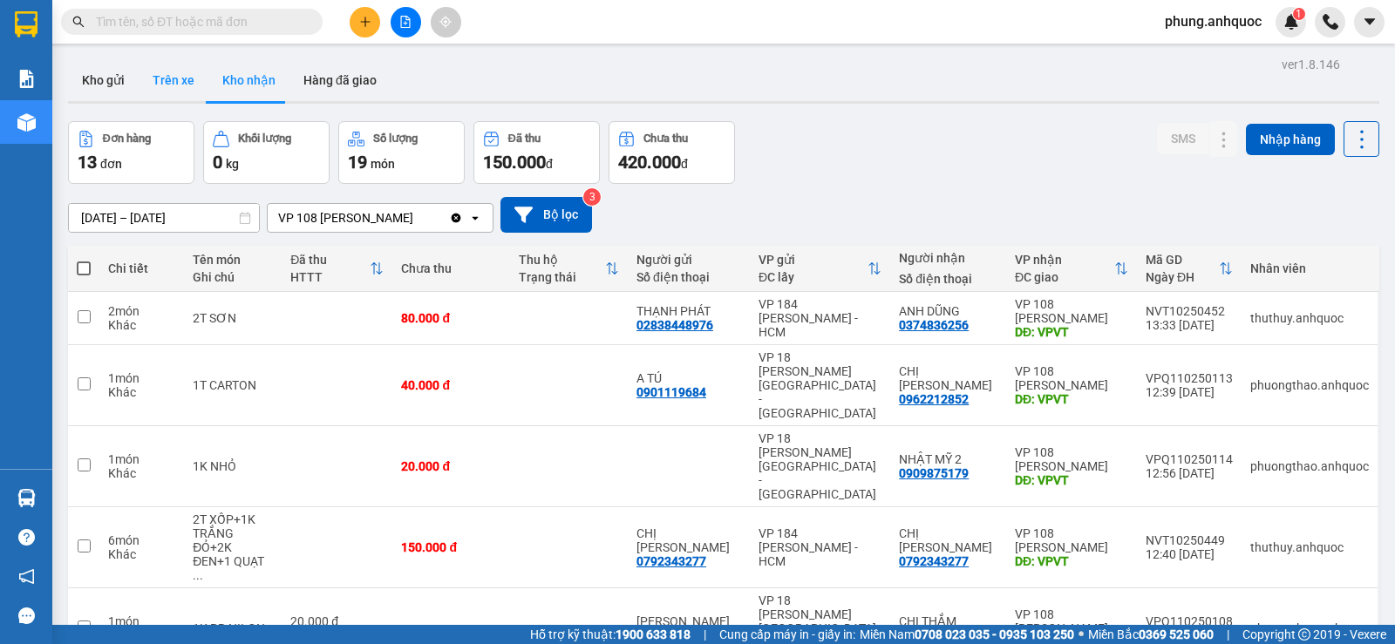
click at [185, 85] on button "Trên xe" at bounding box center [174, 80] width 70 height 42
click at [187, 85] on button "Trên xe" at bounding box center [174, 80] width 70 height 42
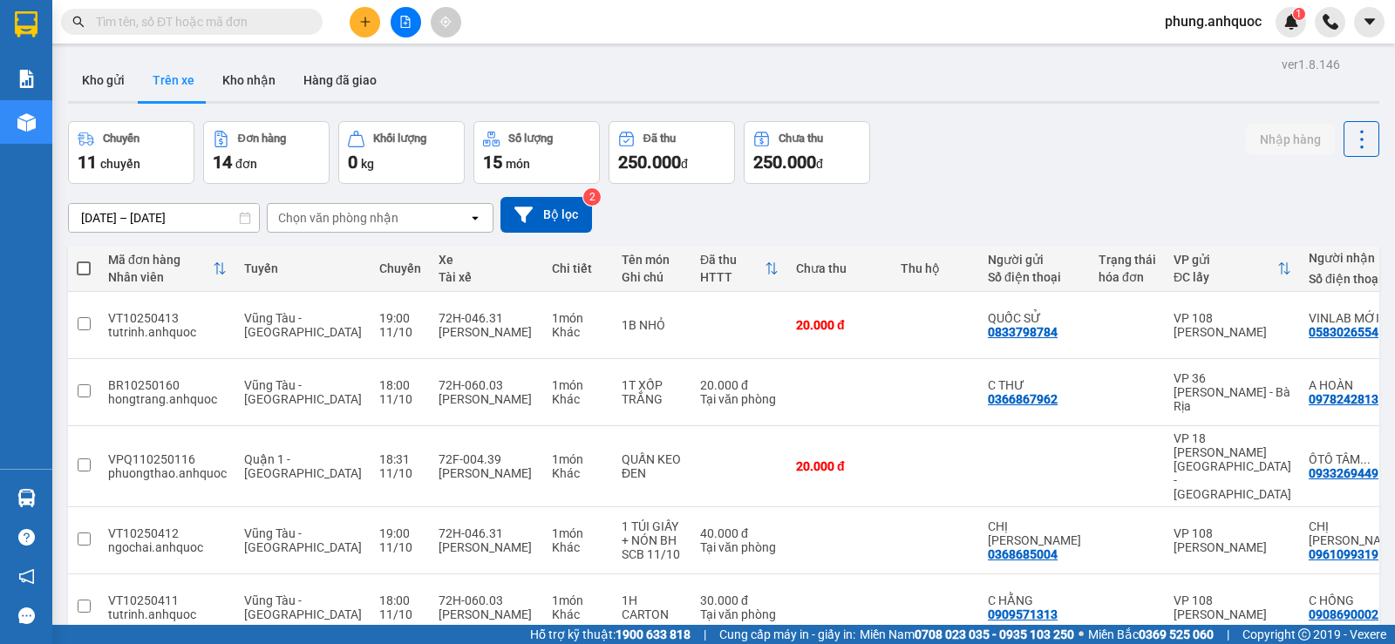
scroll to position [319, 0]
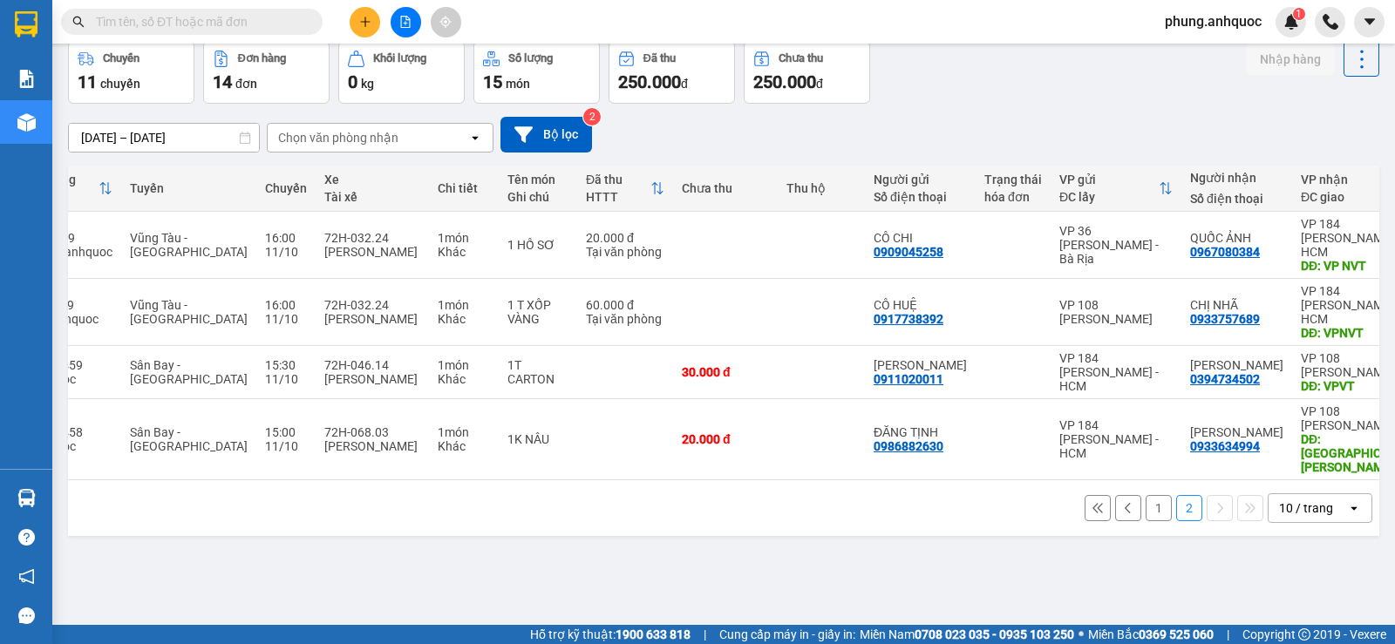
scroll to position [0, 107]
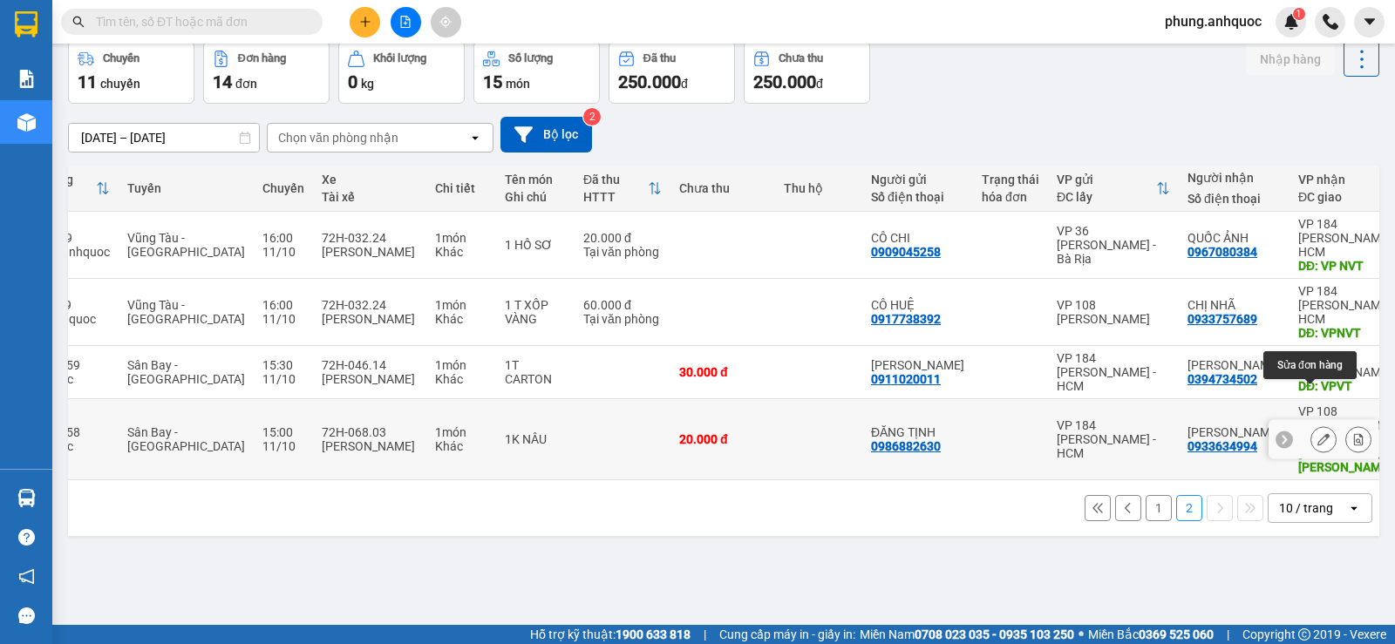
click at [1318, 433] on icon at bounding box center [1324, 439] width 12 height 12
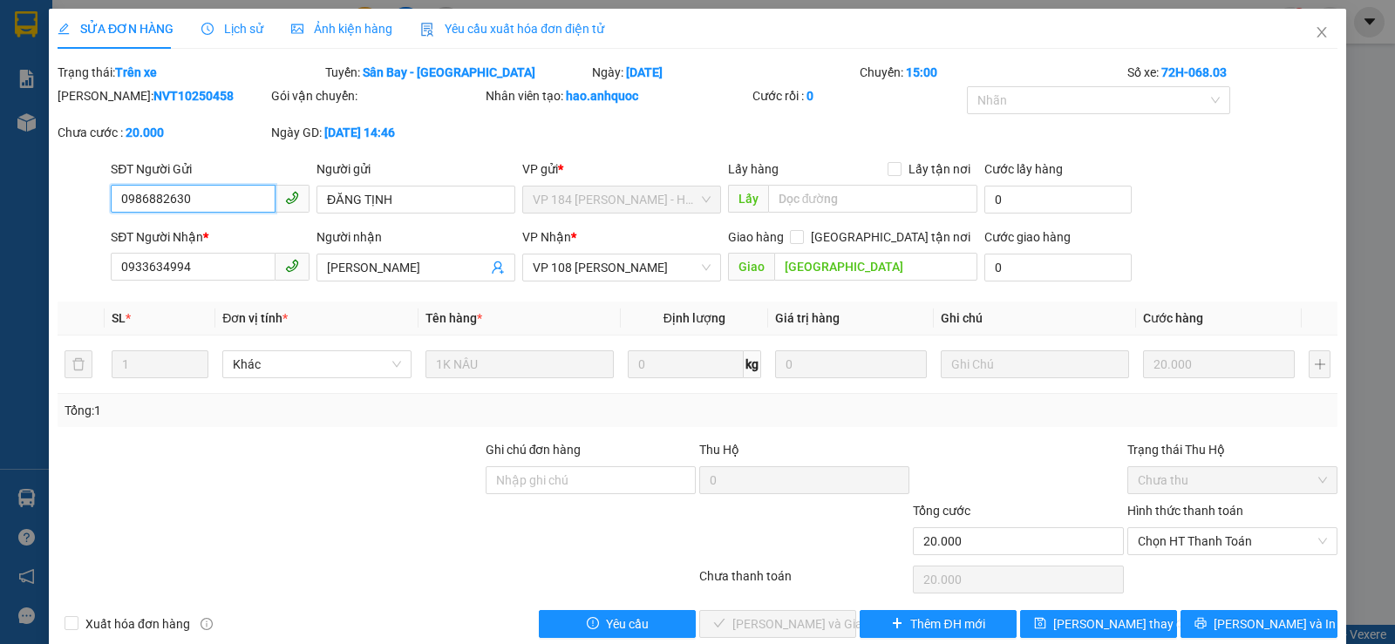
type input "0986882630"
type input "ĐĂNG TỊNH"
type input "0933634994"
type input "[PERSON_NAME]"
type input "[GEOGRAPHIC_DATA]"
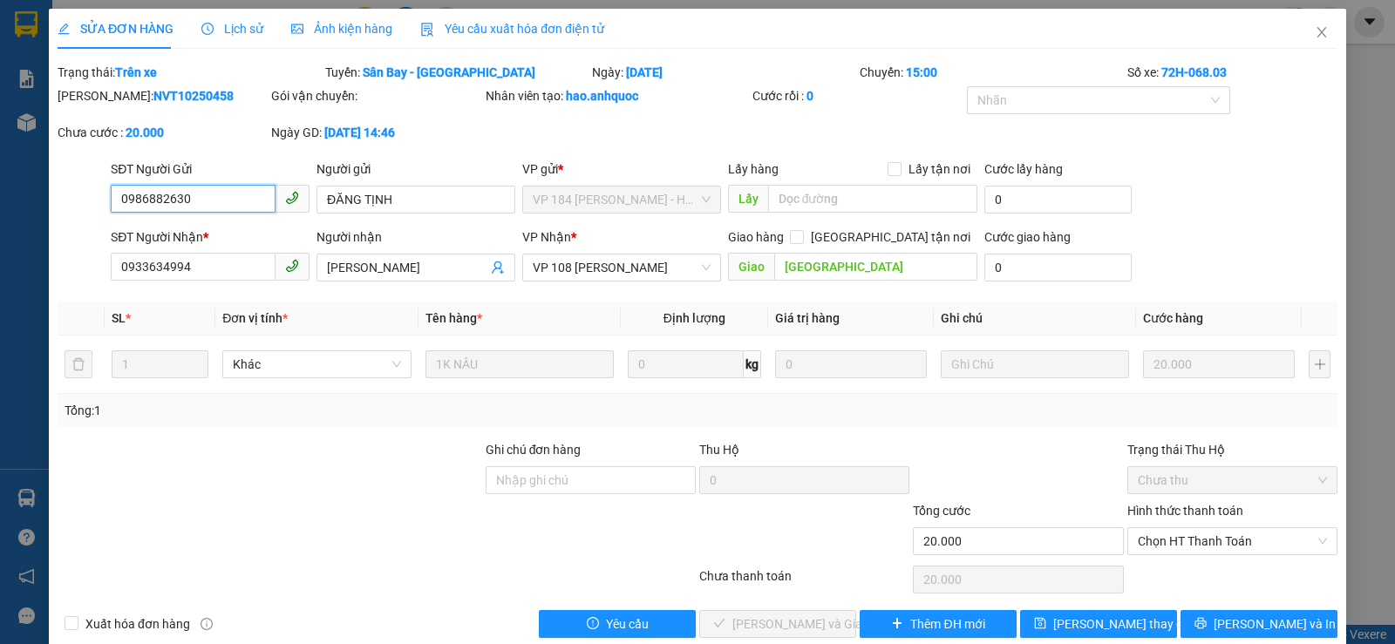
type input "20.000"
click at [1167, 545] on span "Chọn HT Thanh Toán" at bounding box center [1232, 541] width 189 height 26
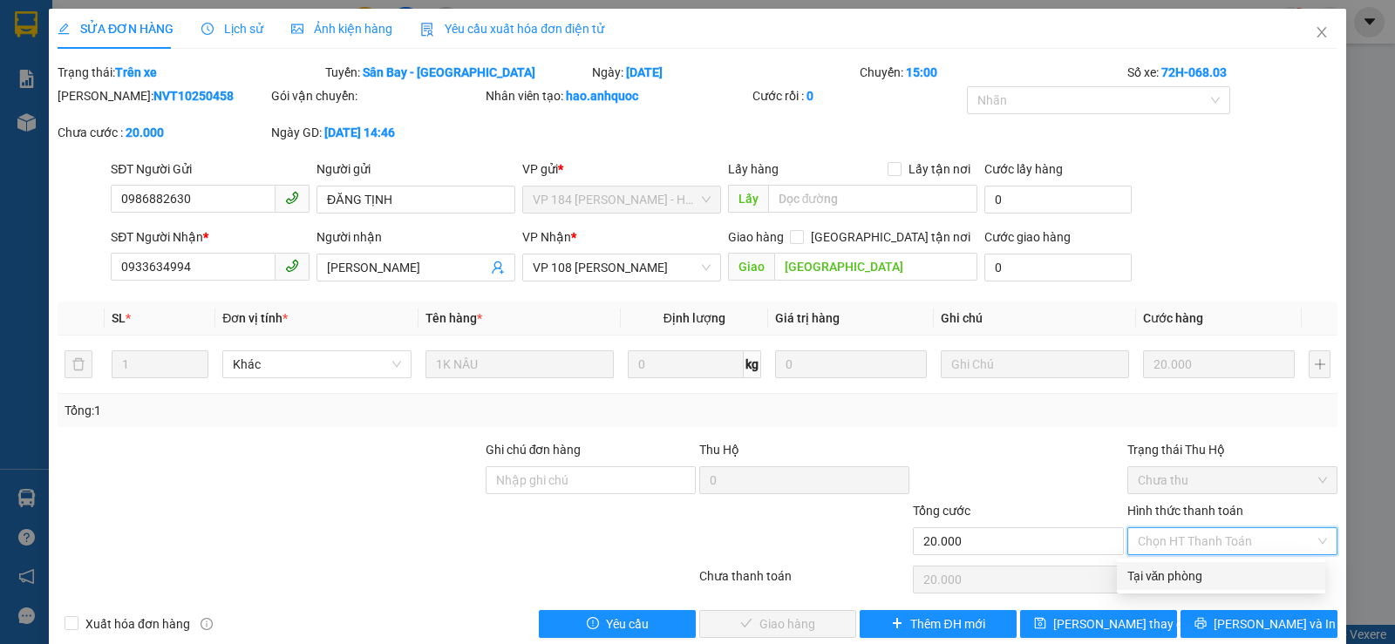
click at [1157, 576] on div "Tại văn phòng" at bounding box center [1221, 576] width 187 height 19
type input "0"
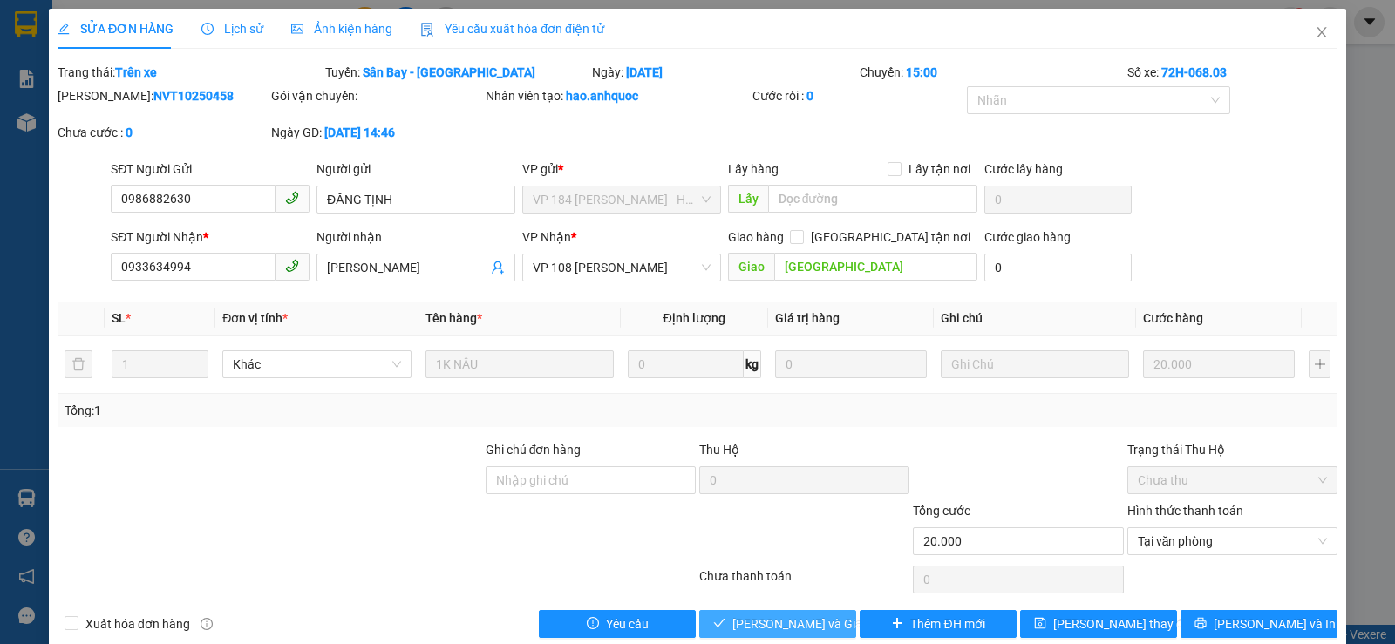
click at [794, 624] on span "[PERSON_NAME] và Giao hàng" at bounding box center [815, 624] width 167 height 19
